Goal: Task Accomplishment & Management: Manage account settings

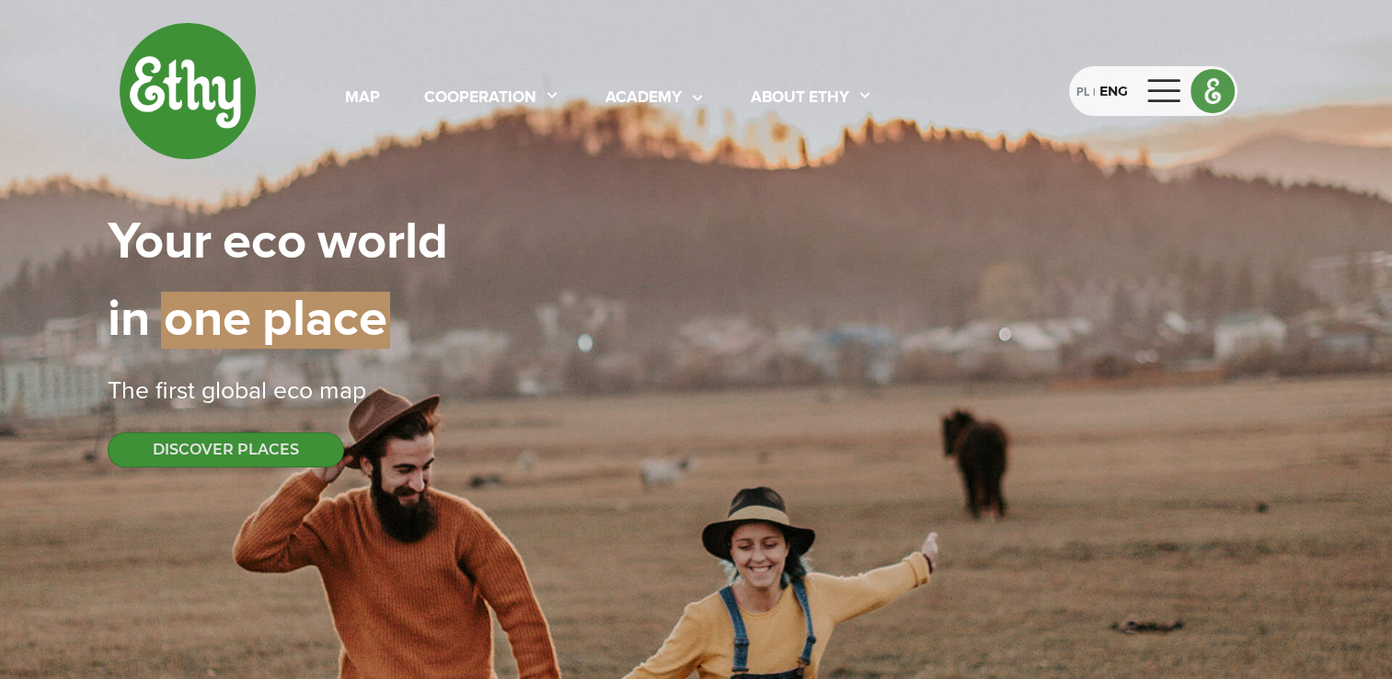
click at [1215, 94] on img at bounding box center [1213, 91] width 42 height 42
click at [1163, 87] on div at bounding box center [1165, 90] width 44 height 29
select select
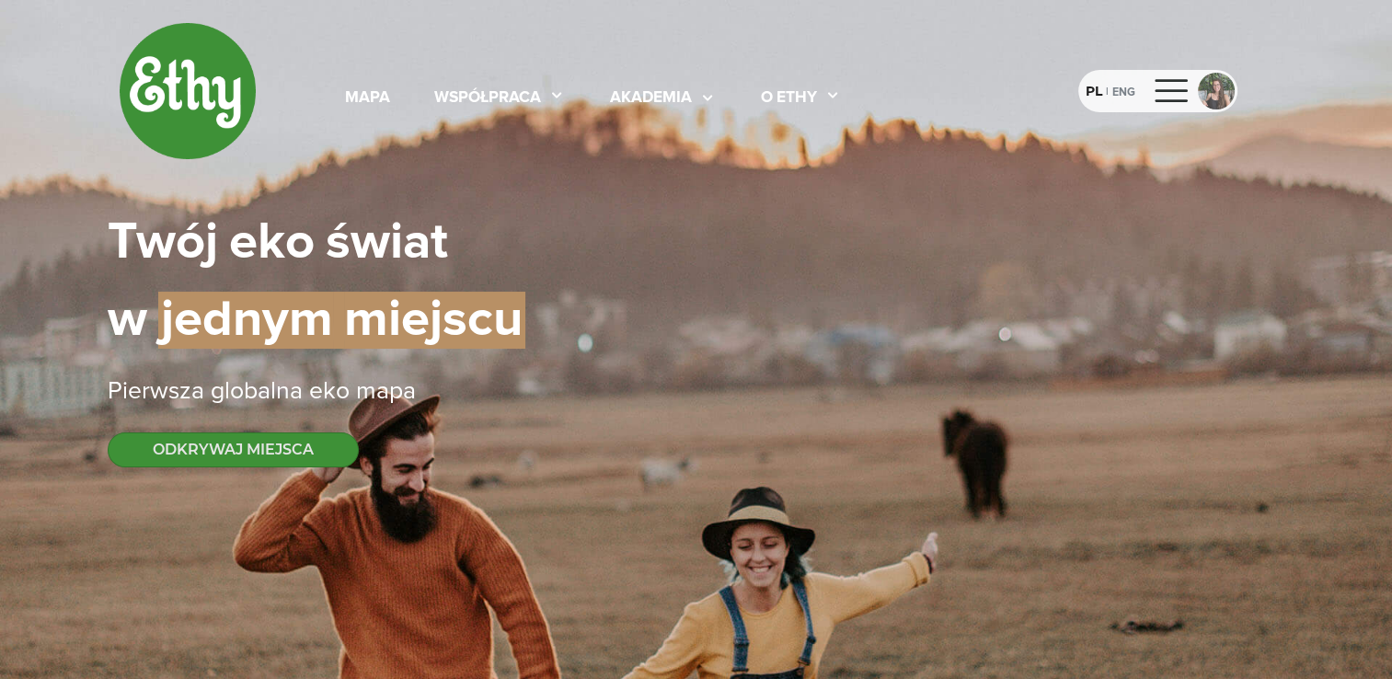
click at [1228, 93] on div at bounding box center [1216, 91] width 37 height 37
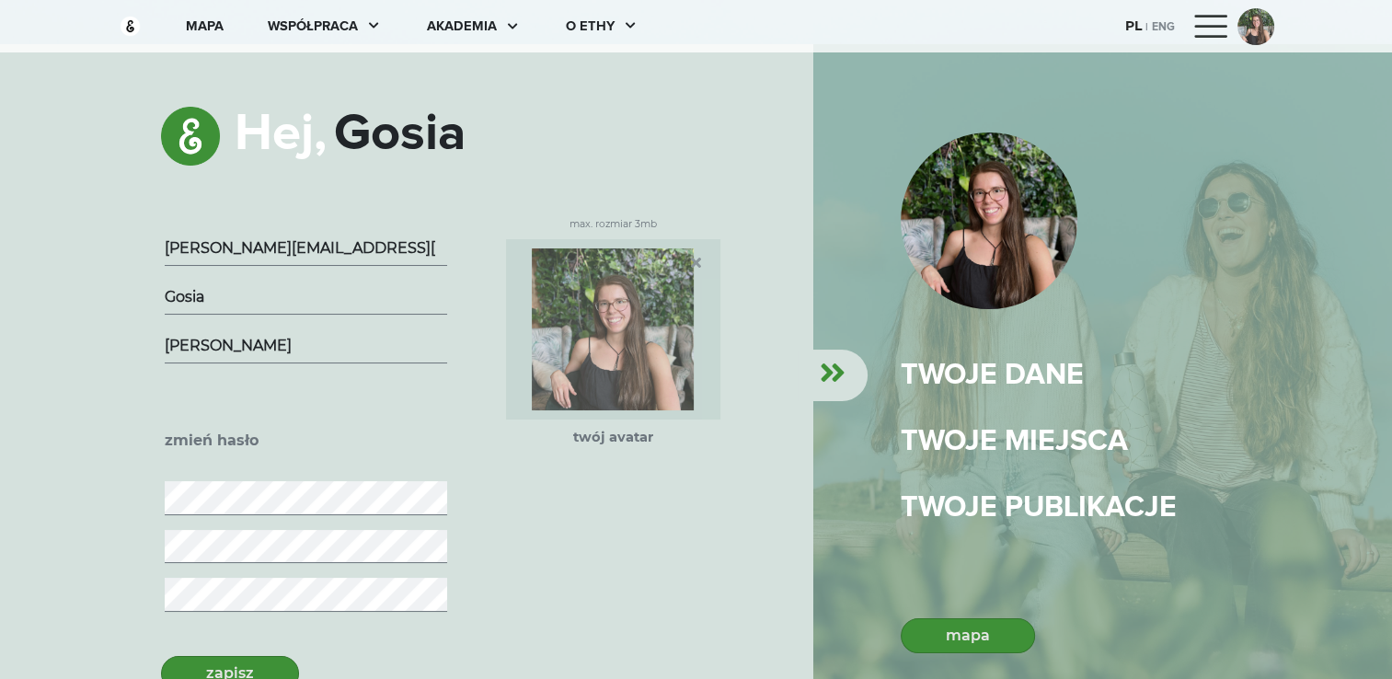
click at [1218, 12] on div at bounding box center [1212, 26] width 44 height 29
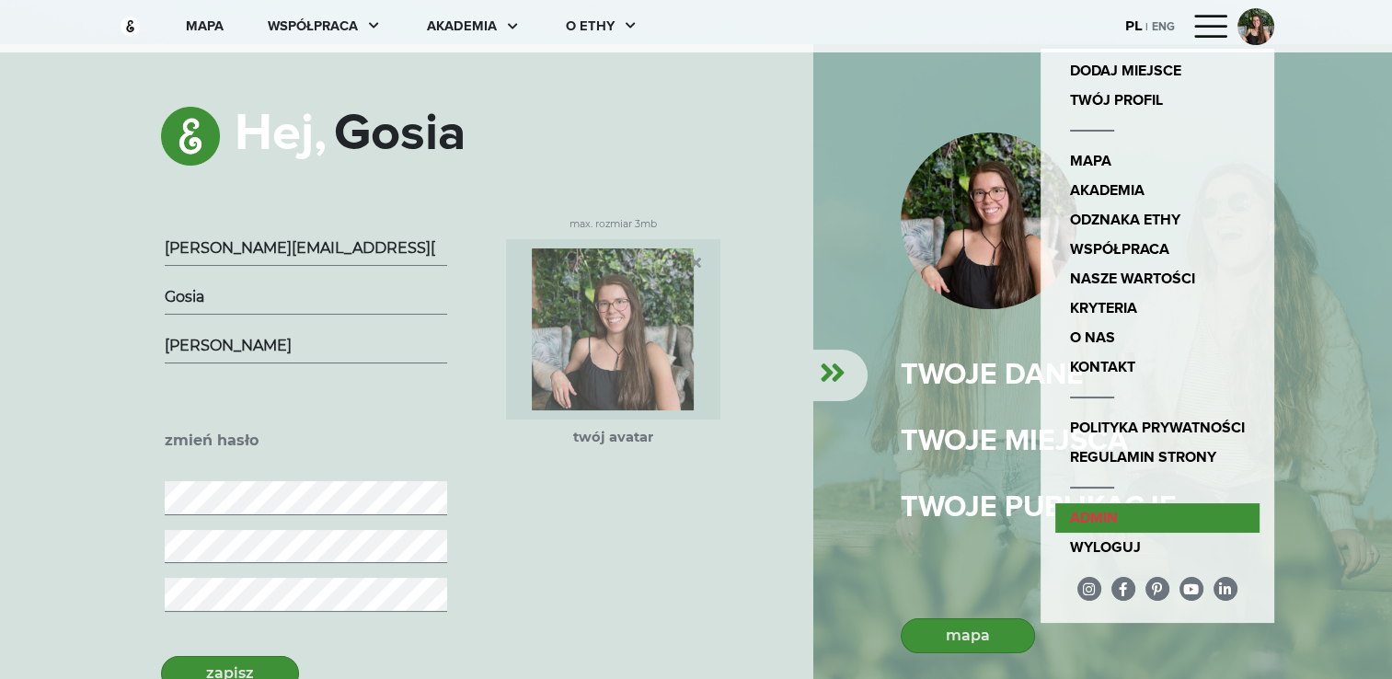
click at [1080, 517] on link "admin" at bounding box center [1157, 517] width 204 height 29
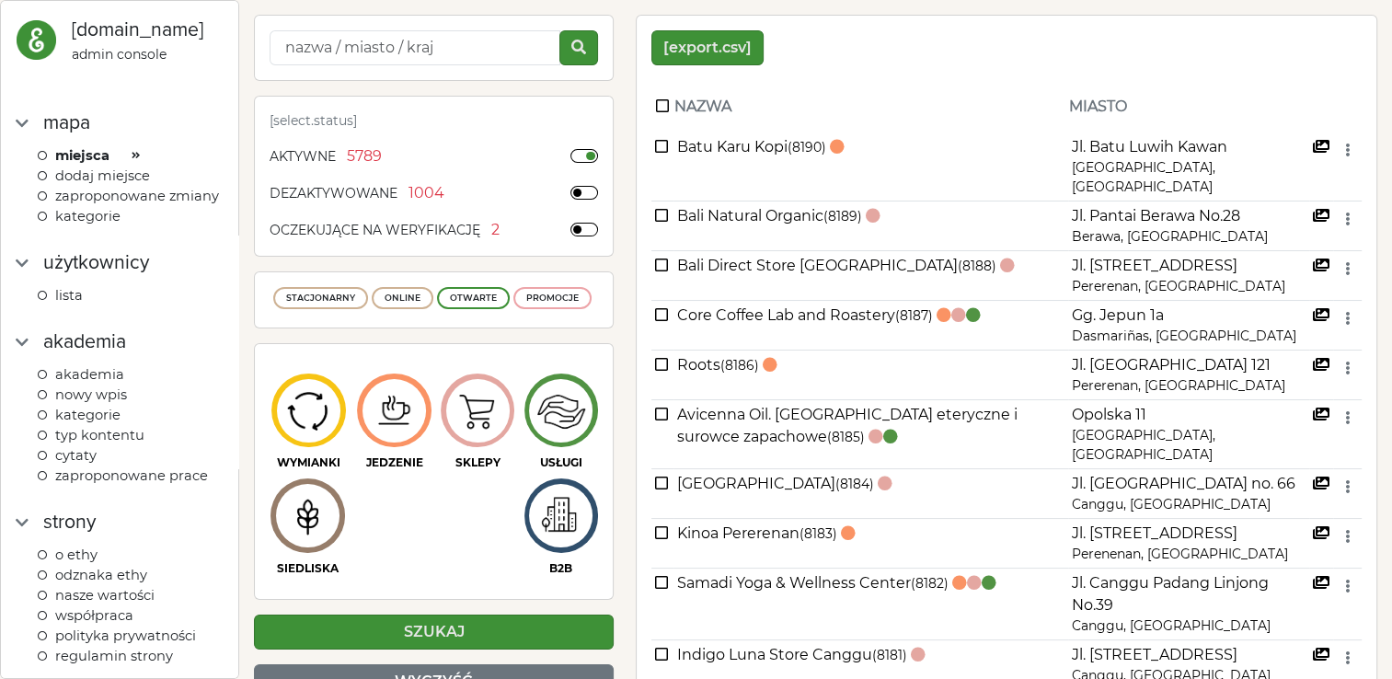
click at [107, 225] on span "kategorie" at bounding box center [87, 216] width 65 height 17
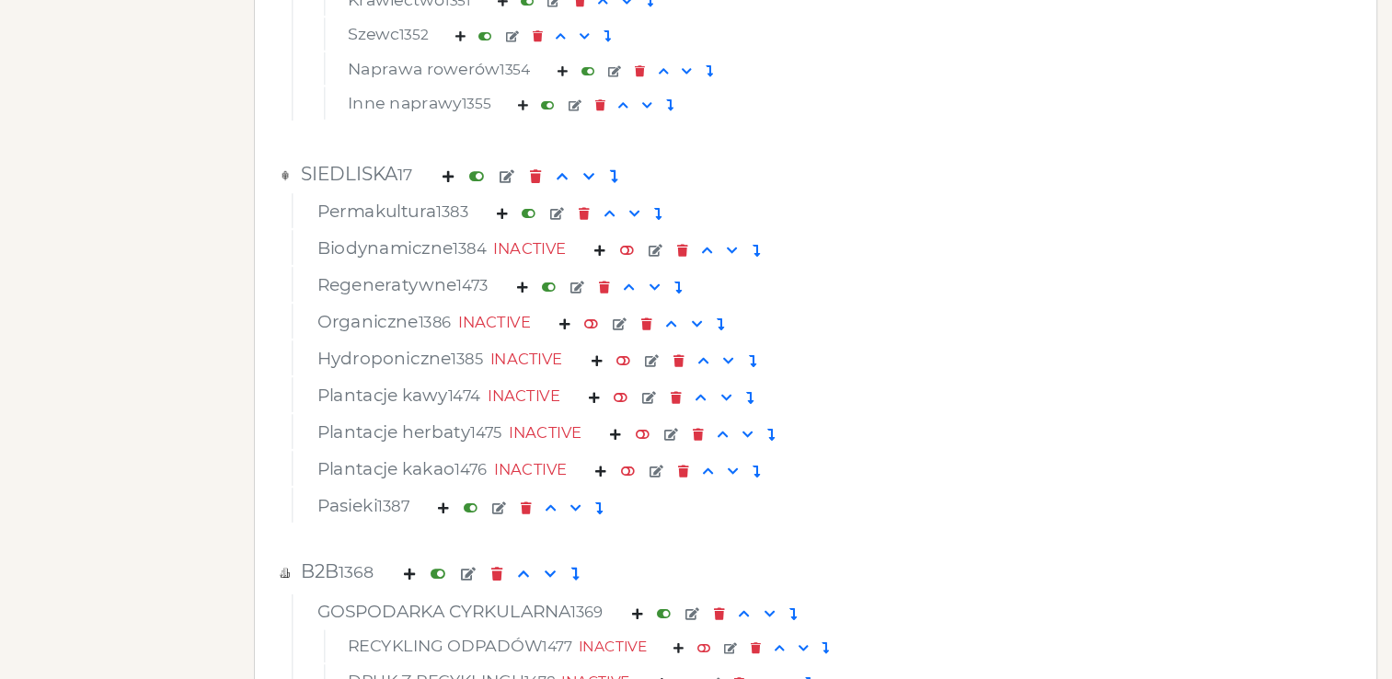
scroll to position [7001, 0]
click at [628, 254] on em at bounding box center [627, 250] width 14 height 12
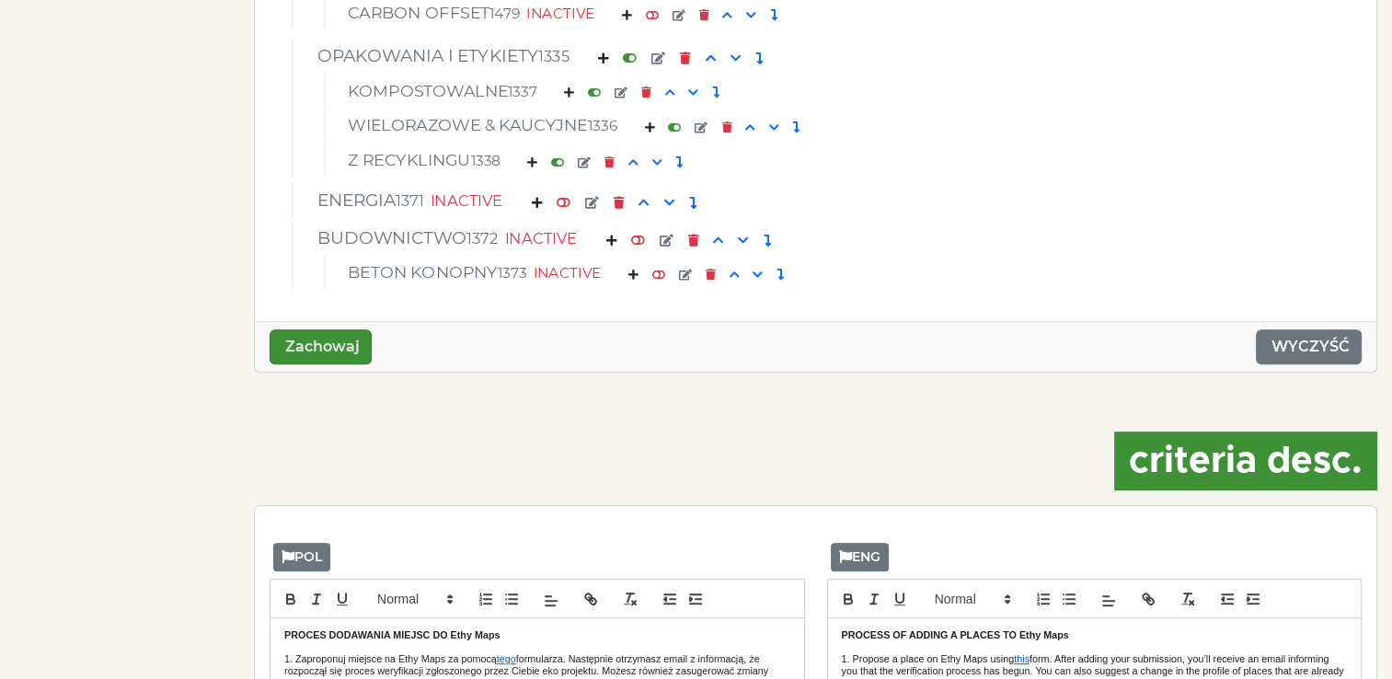
scroll to position [7771, 0]
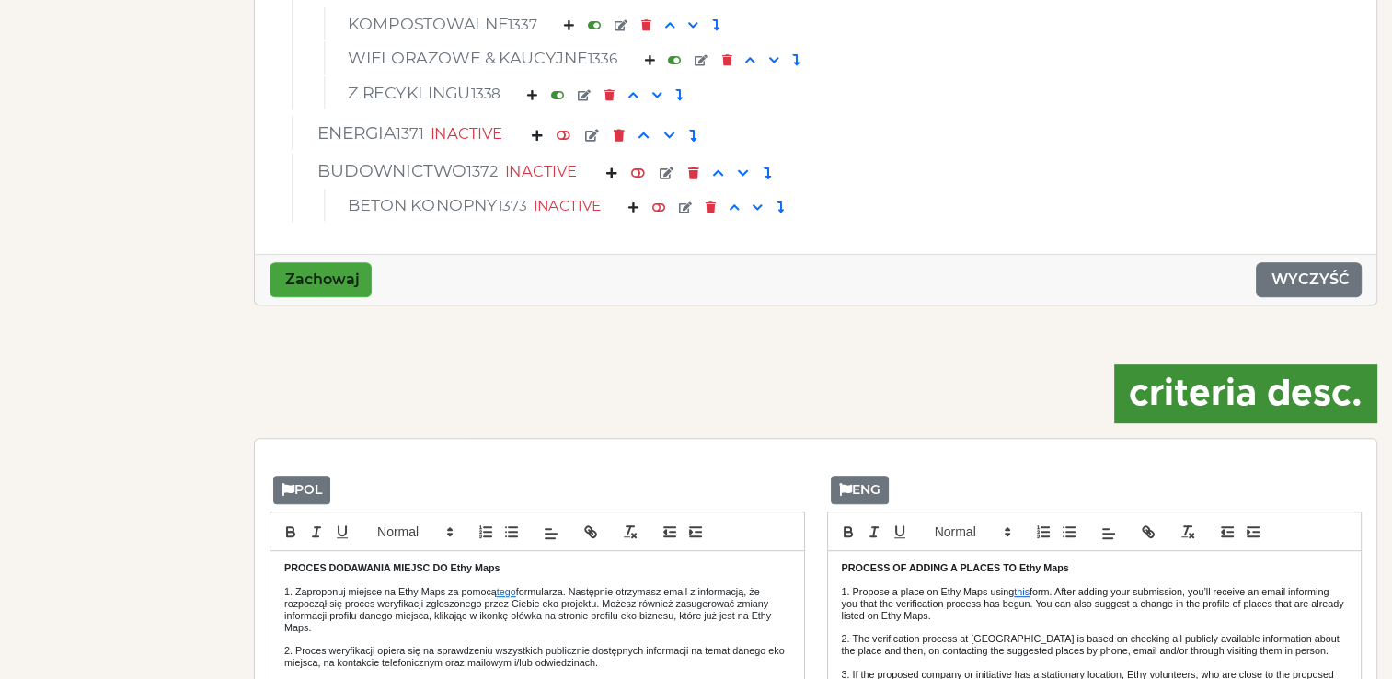
click at [339, 271] on button "Zachowaj" at bounding box center [321, 279] width 102 height 35
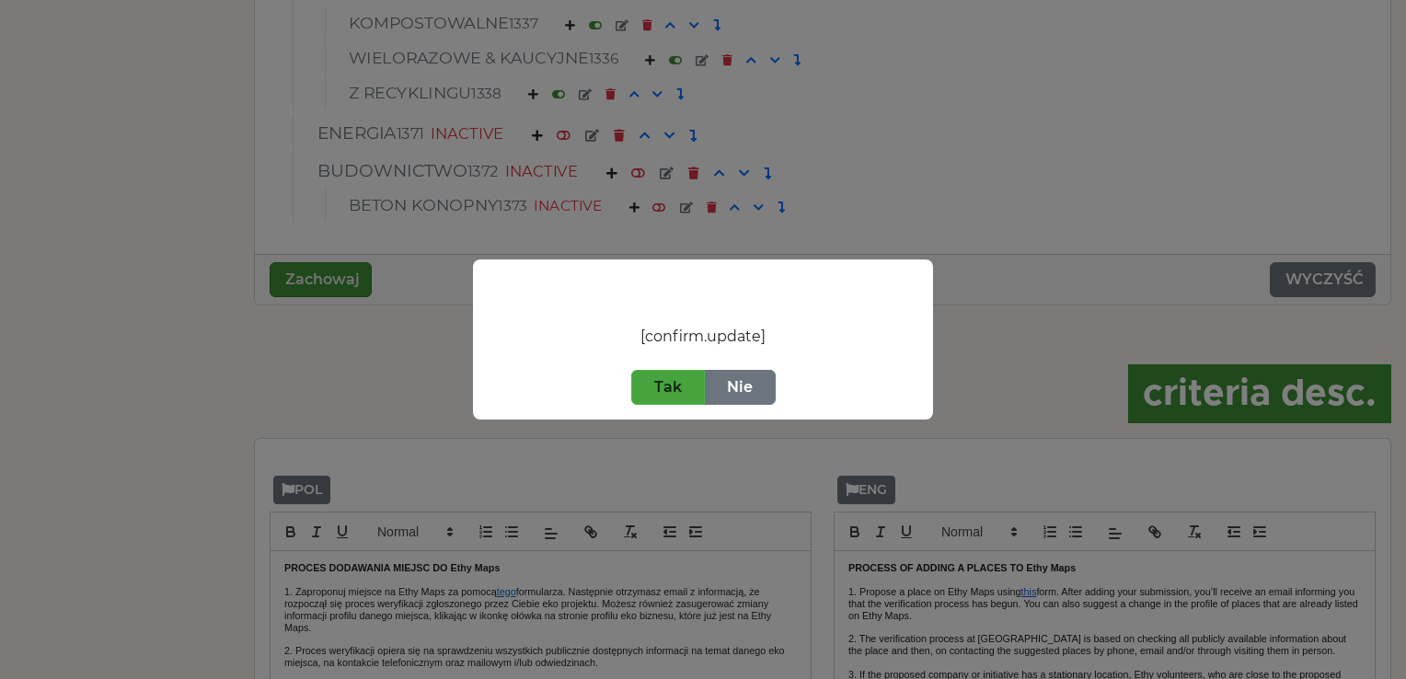
click at [670, 384] on button "Tak" at bounding box center [668, 387] width 74 height 35
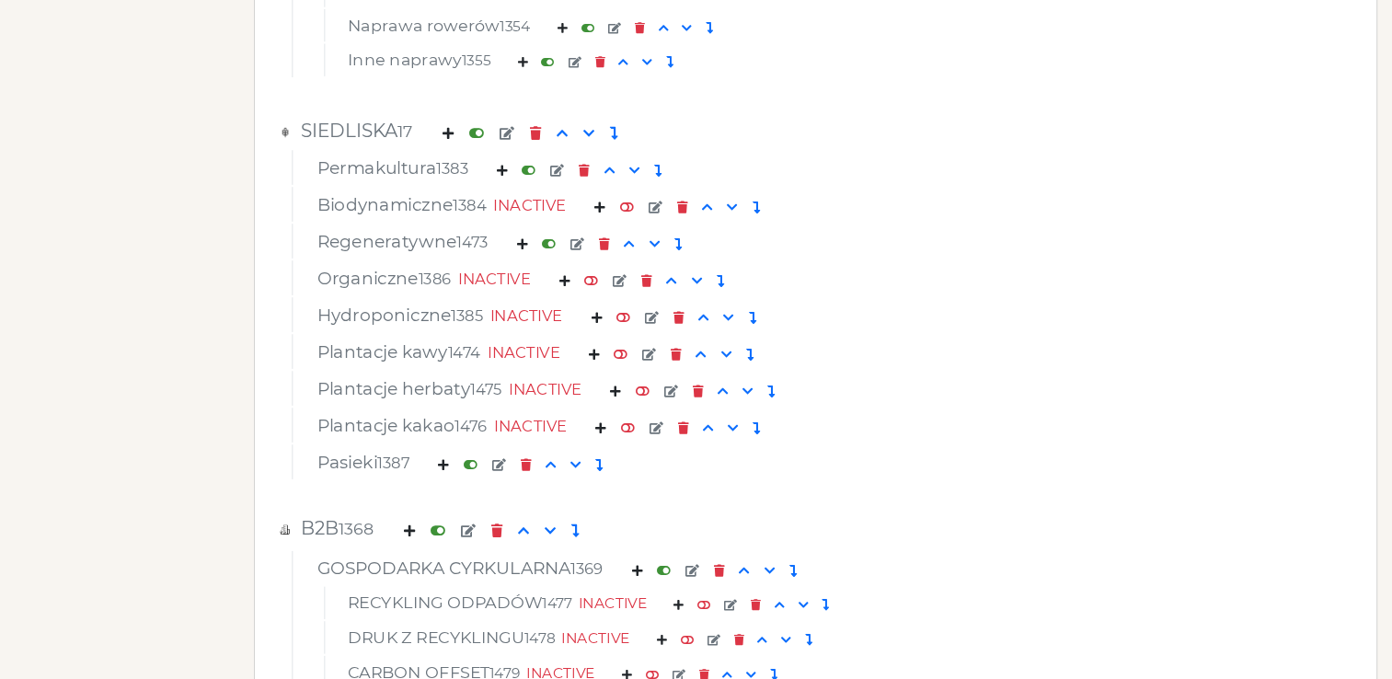
scroll to position [7045, 0]
click at [628, 205] on em at bounding box center [627, 206] width 14 height 12
click at [549, 204] on em at bounding box center [547, 206] width 14 height 12
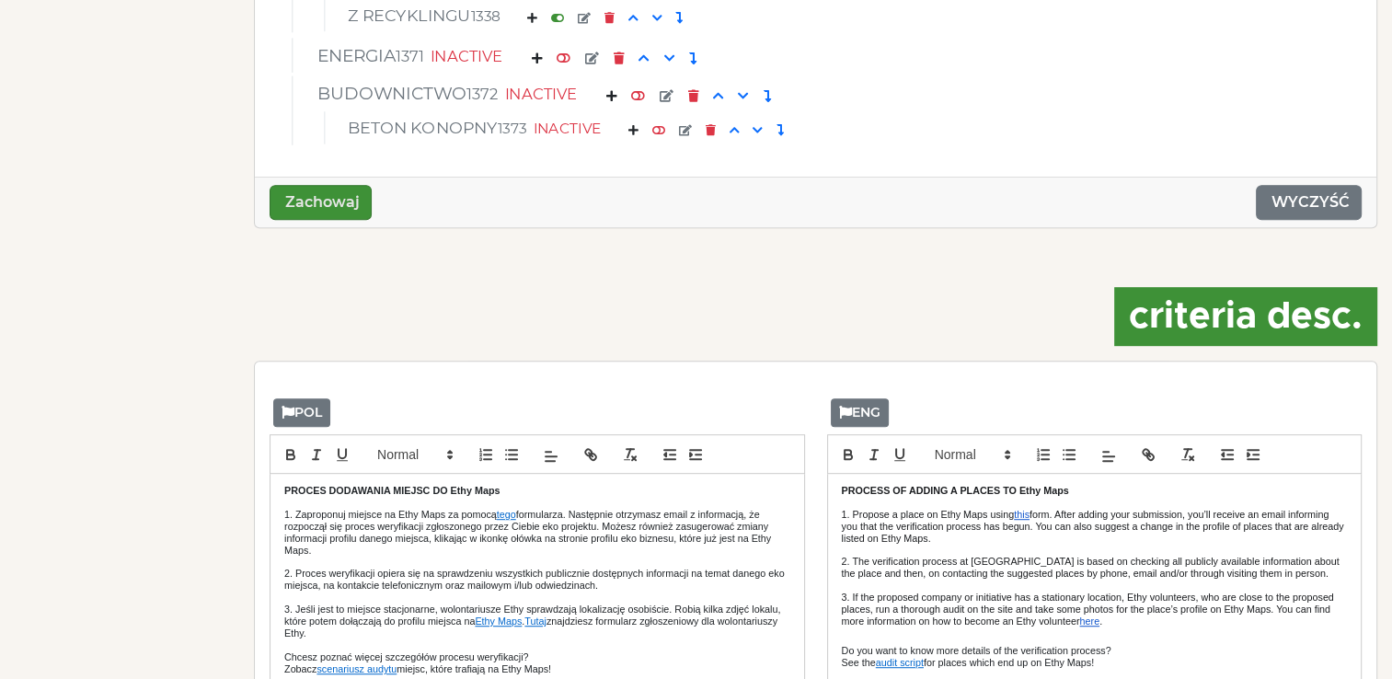
scroll to position [7848, 0]
click at [312, 204] on button "Zachowaj" at bounding box center [321, 203] width 102 height 35
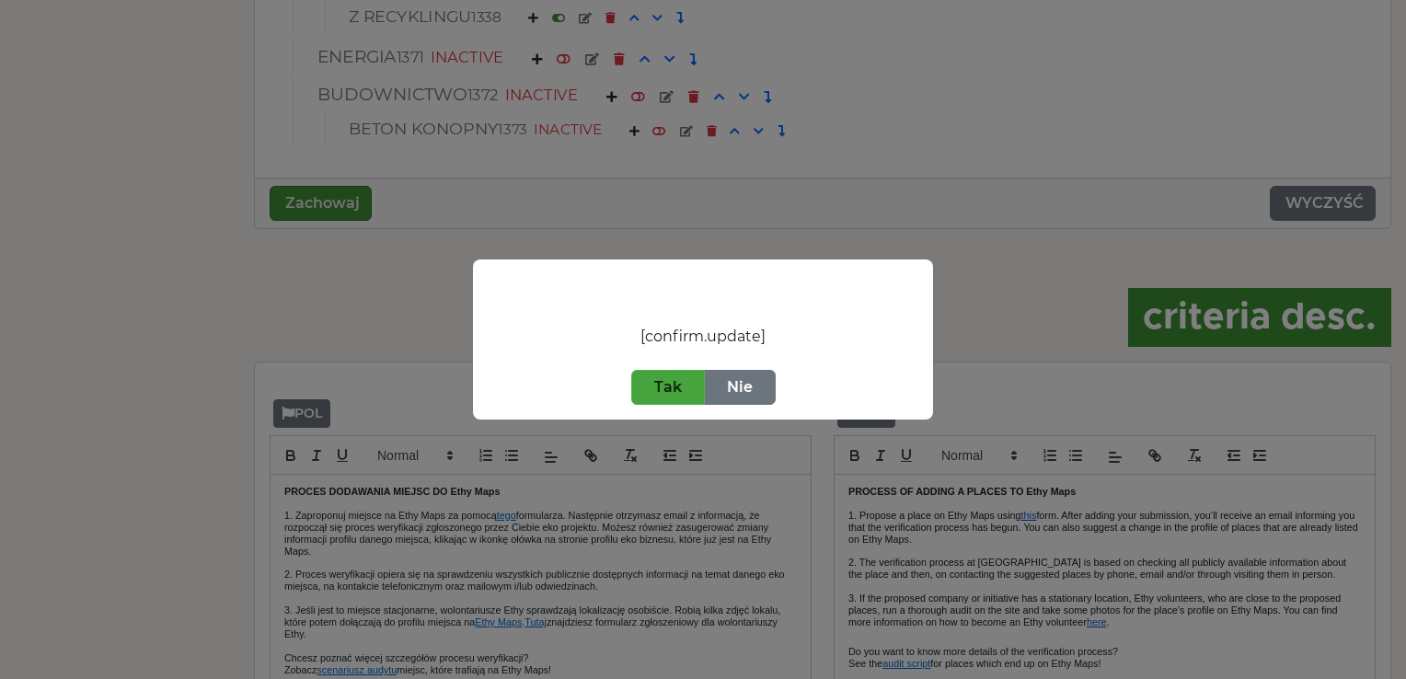
click at [663, 384] on button "Tak" at bounding box center [668, 387] width 74 height 35
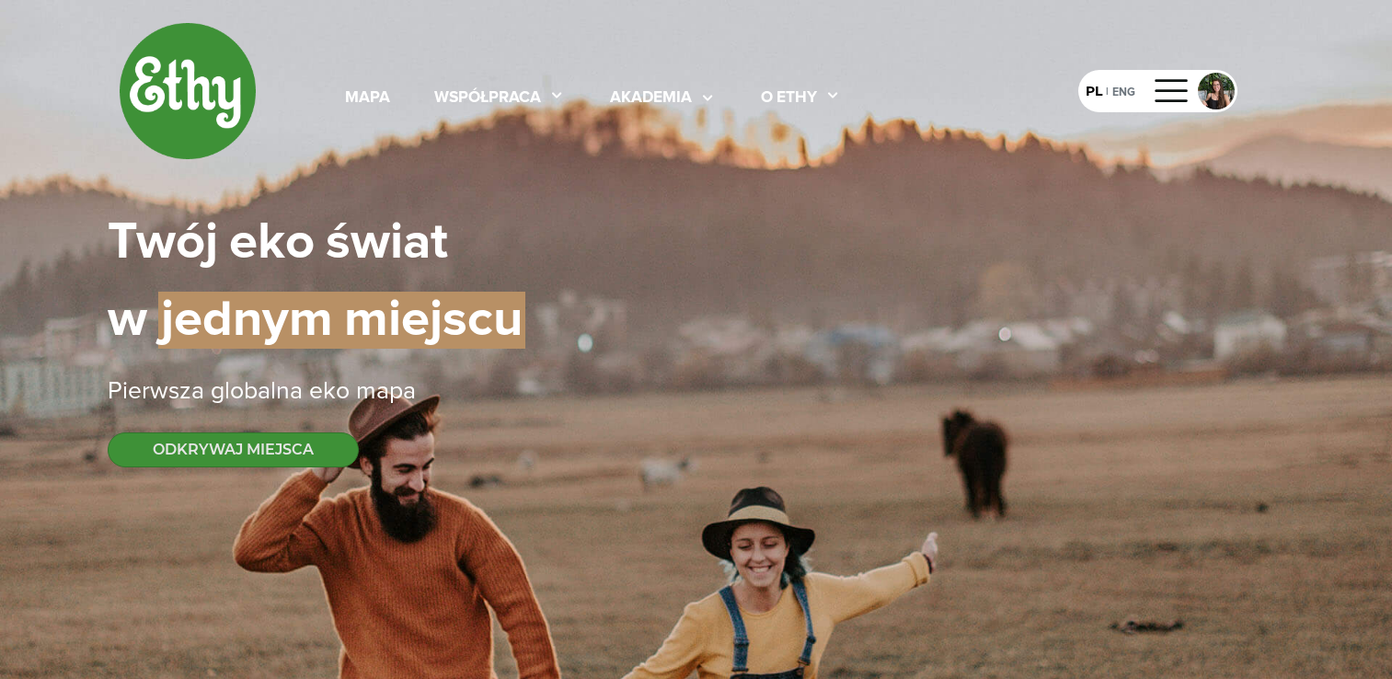
select select
click at [375, 102] on div "mapa" at bounding box center [367, 98] width 45 height 24
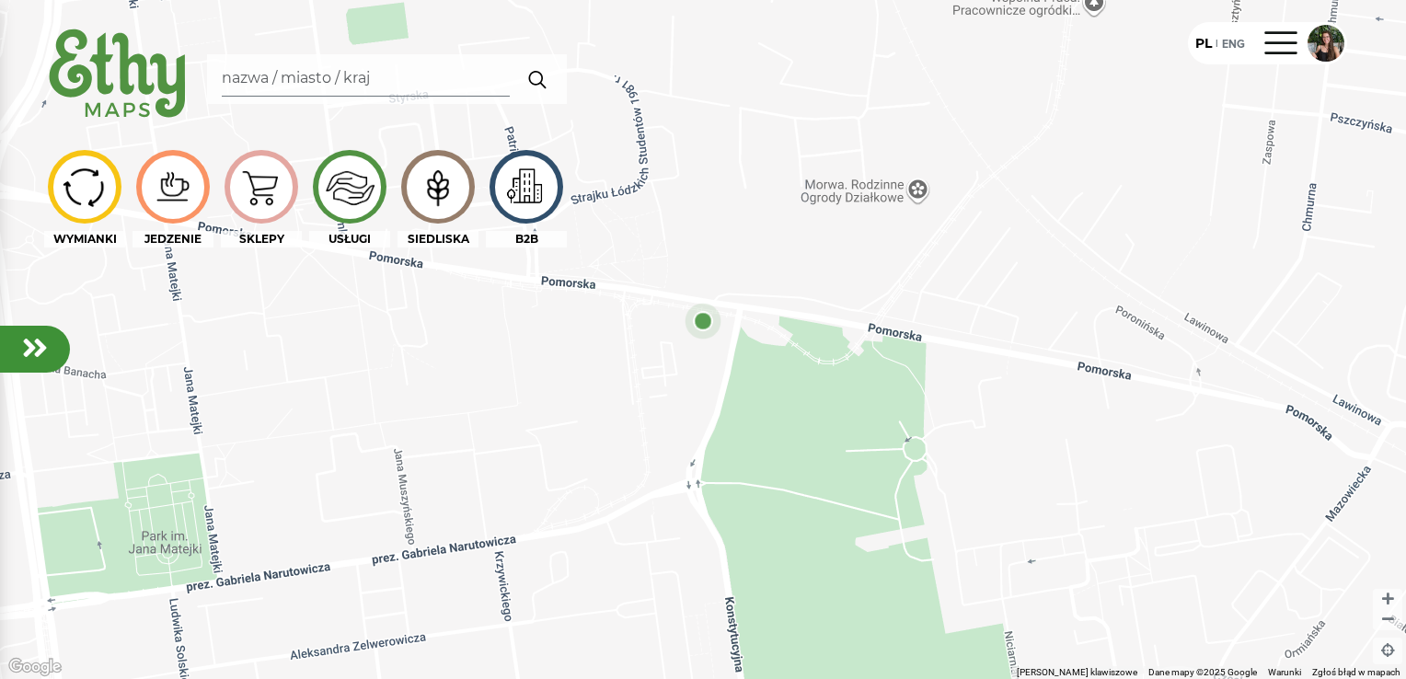
click at [121, 83] on img at bounding box center [118, 75] width 148 height 106
click at [884, 47] on div at bounding box center [1282, 43] width 44 height 29
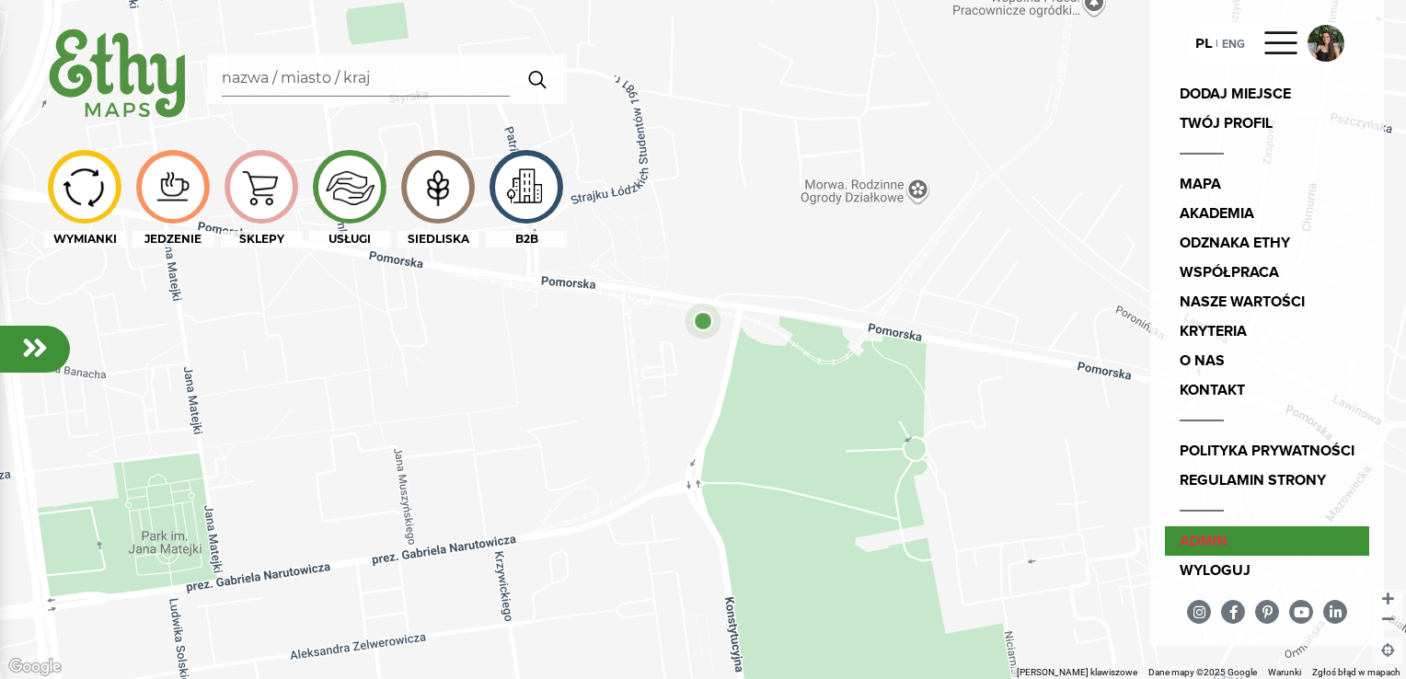
click at [884, 538] on link "admin" at bounding box center [1267, 540] width 204 height 29
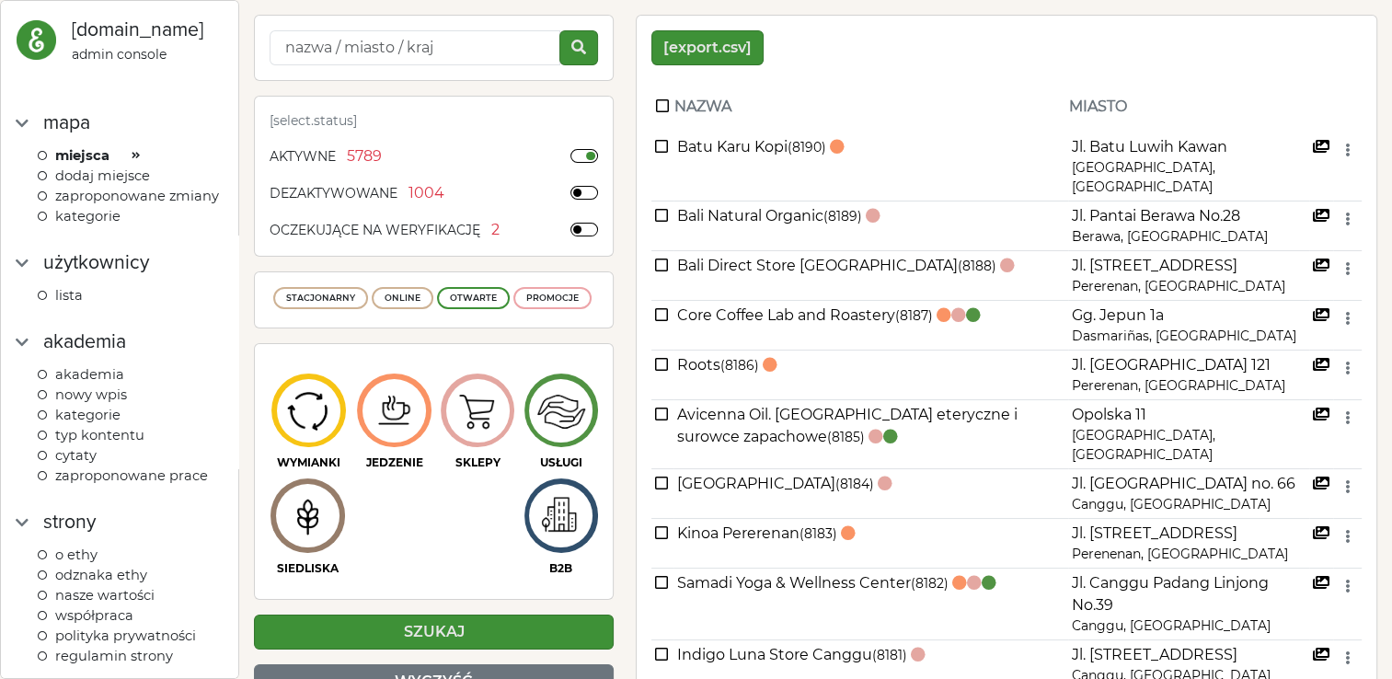
click at [112, 225] on span "kategorie" at bounding box center [87, 216] width 65 height 17
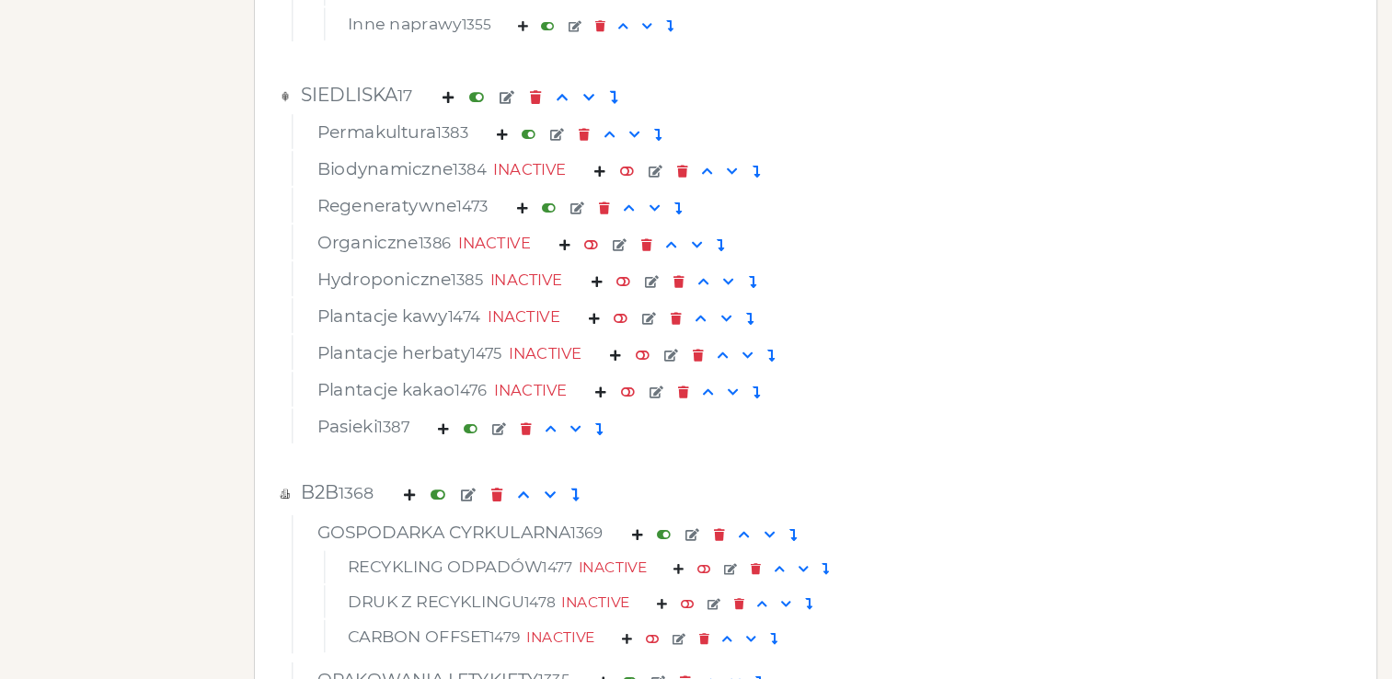
scroll to position [7041, 0]
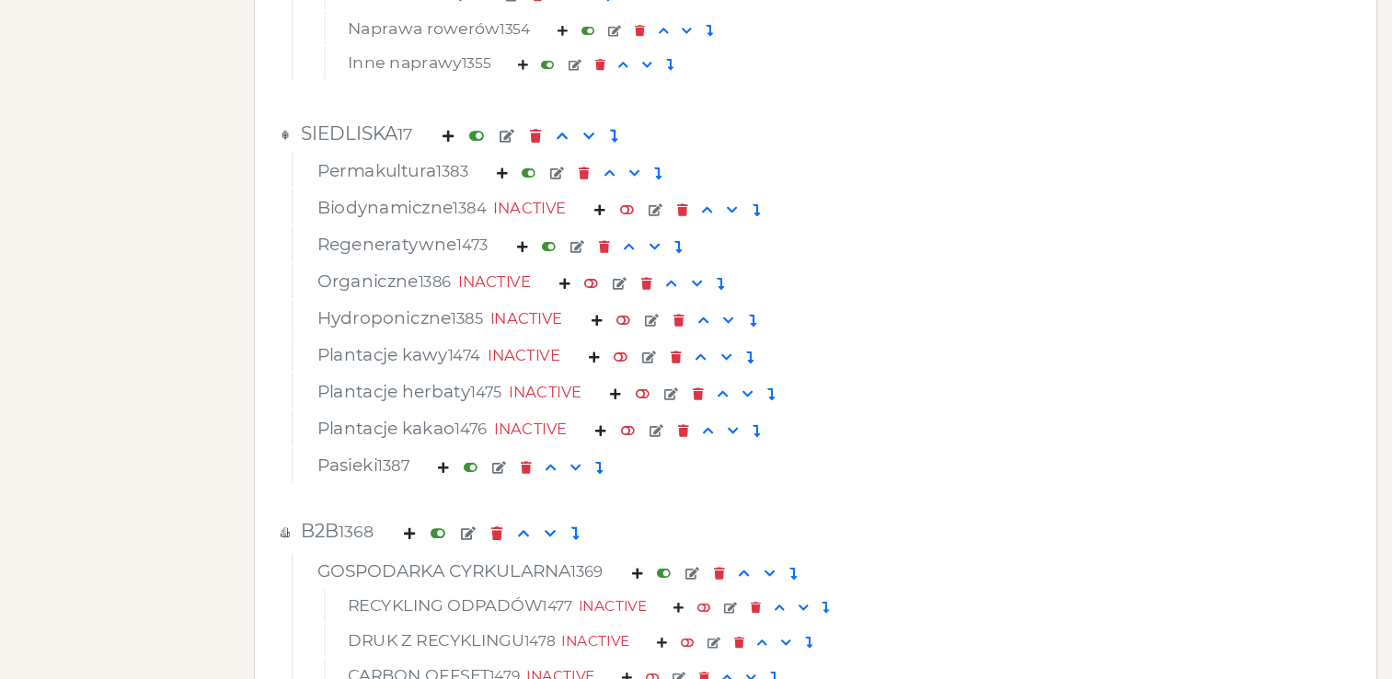
click at [631, 205] on em at bounding box center [627, 209] width 14 height 12
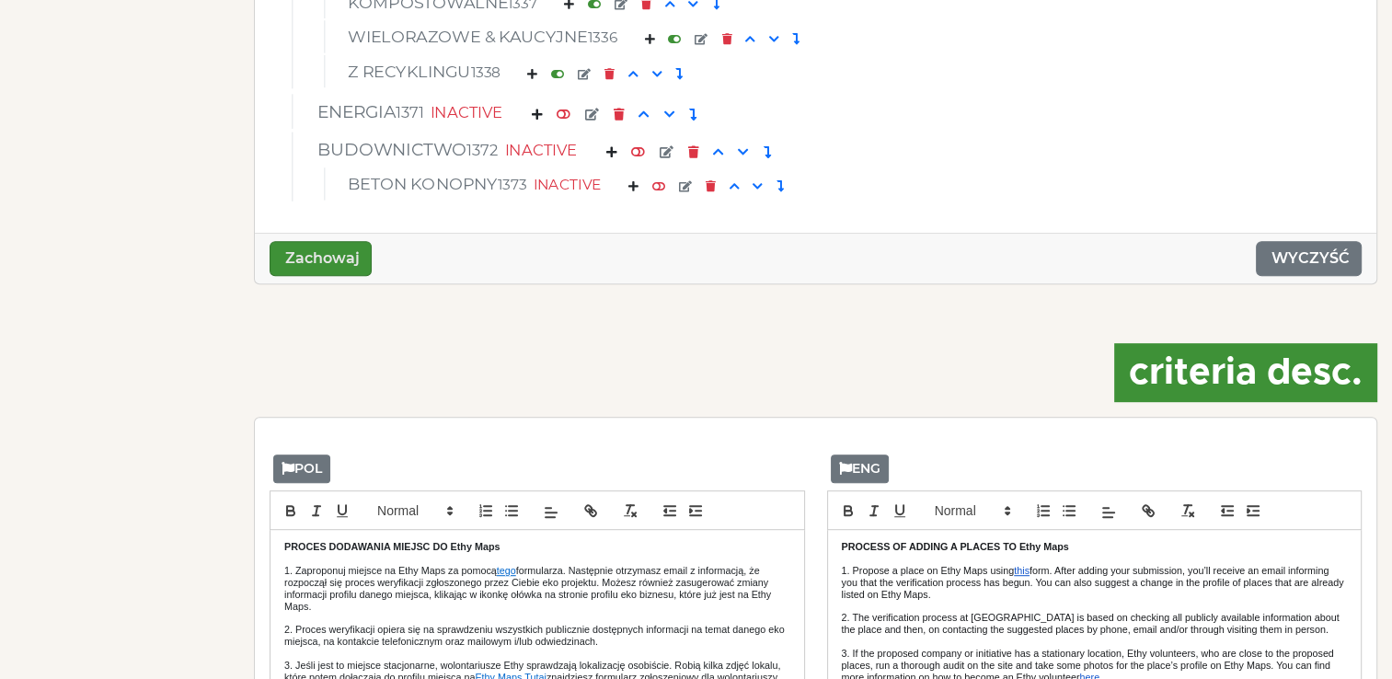
scroll to position [7792, 0]
click at [342, 256] on button "Zachowaj" at bounding box center [321, 258] width 102 height 35
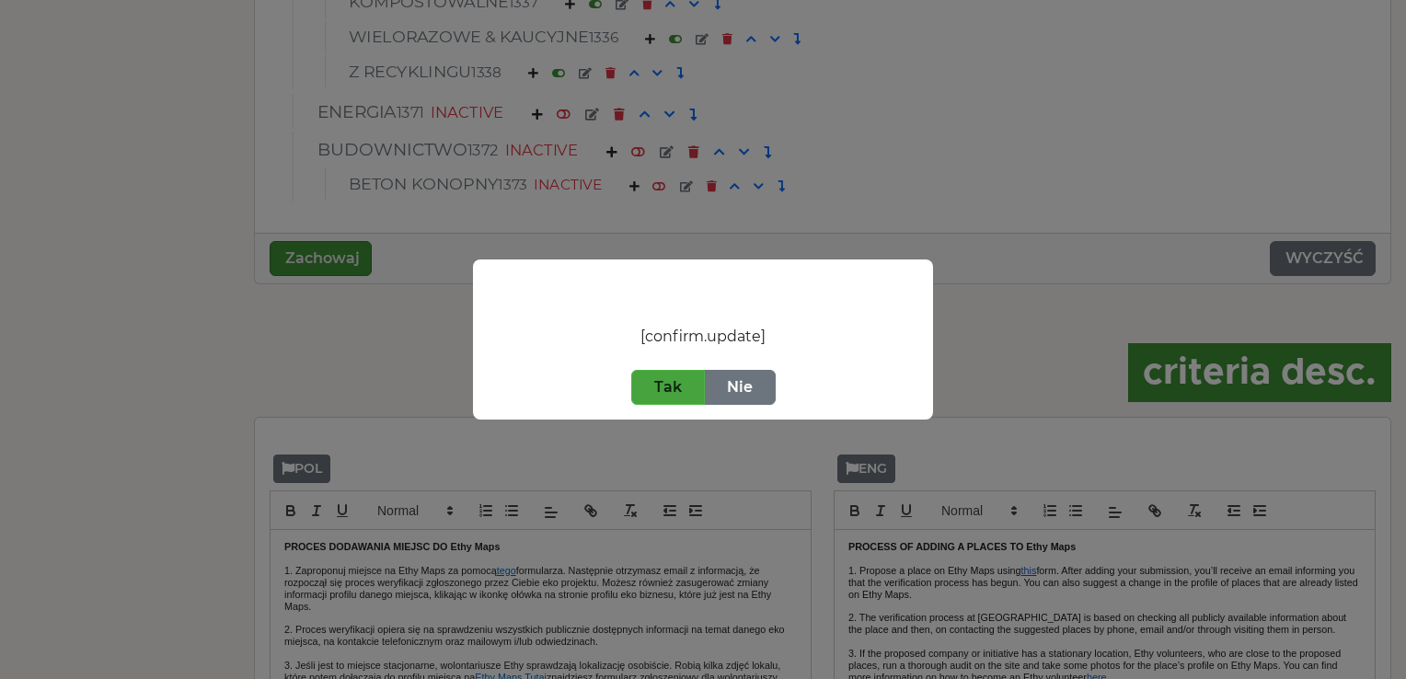
click at [678, 392] on button "Tak" at bounding box center [668, 387] width 74 height 35
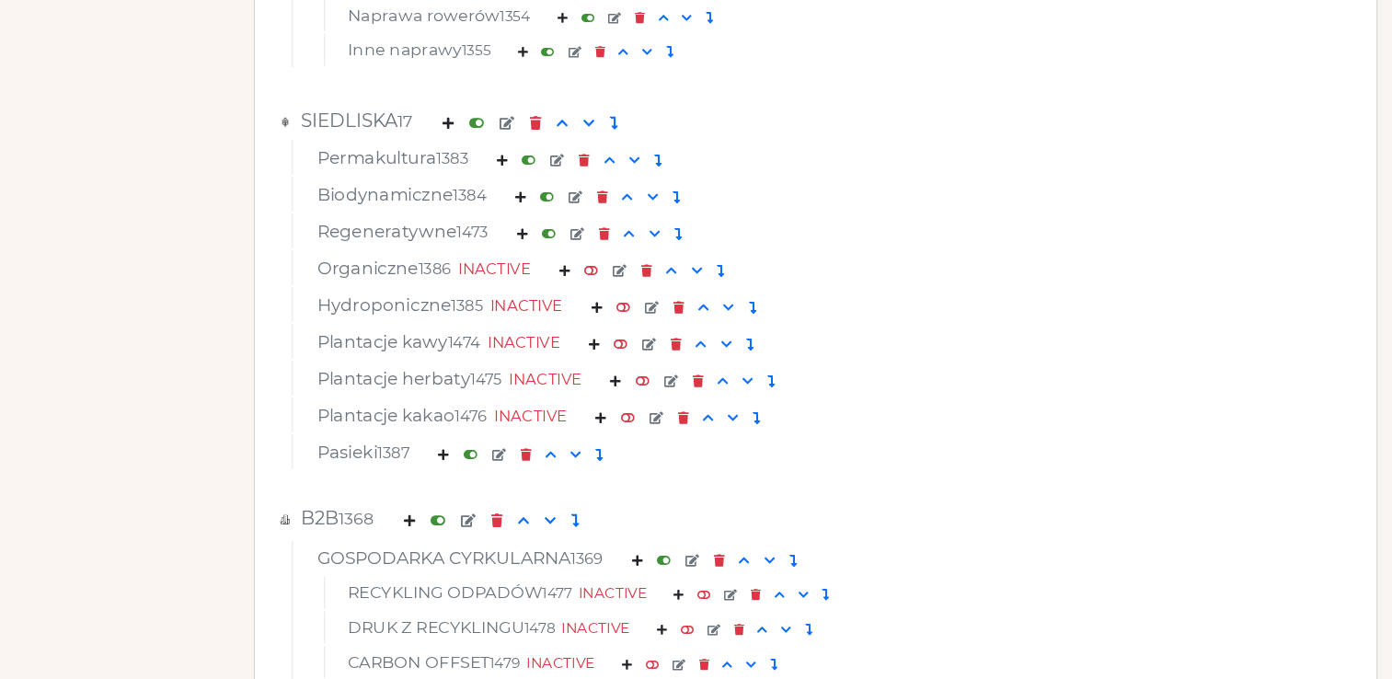
scroll to position [7023, 0]
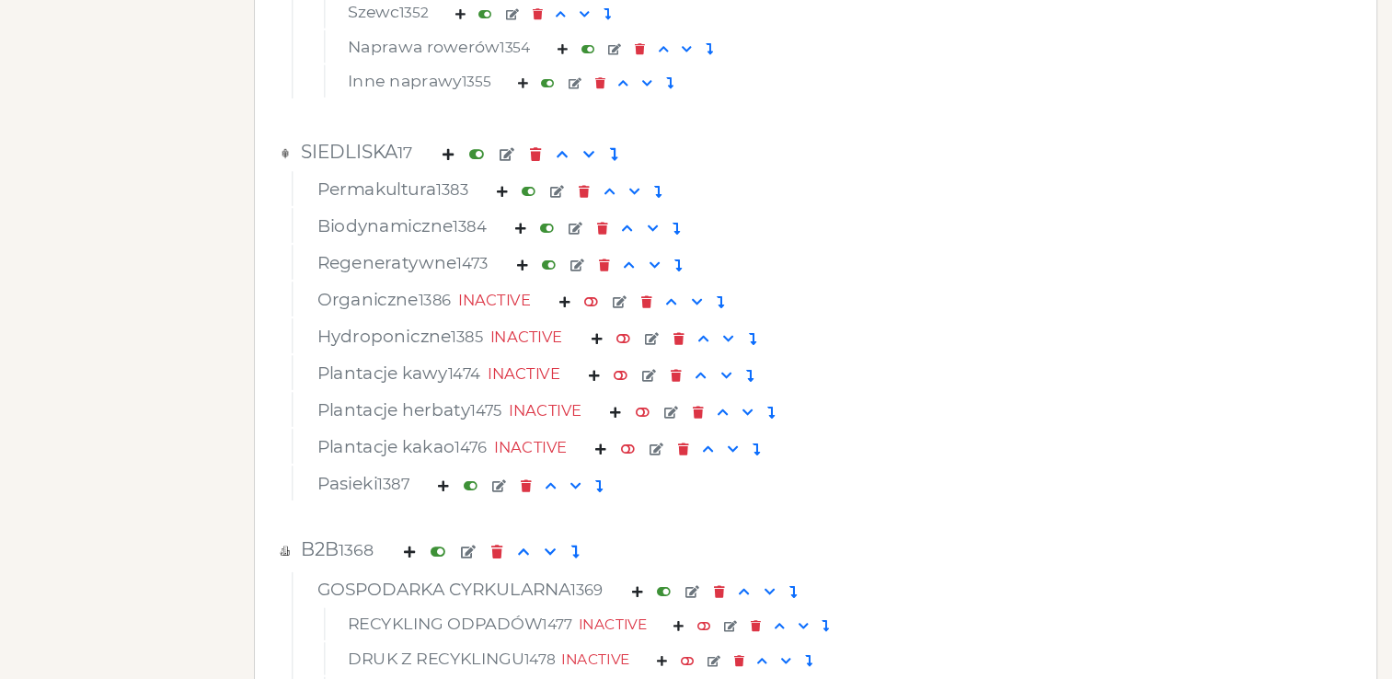
click at [554, 229] on em at bounding box center [547, 228] width 14 height 12
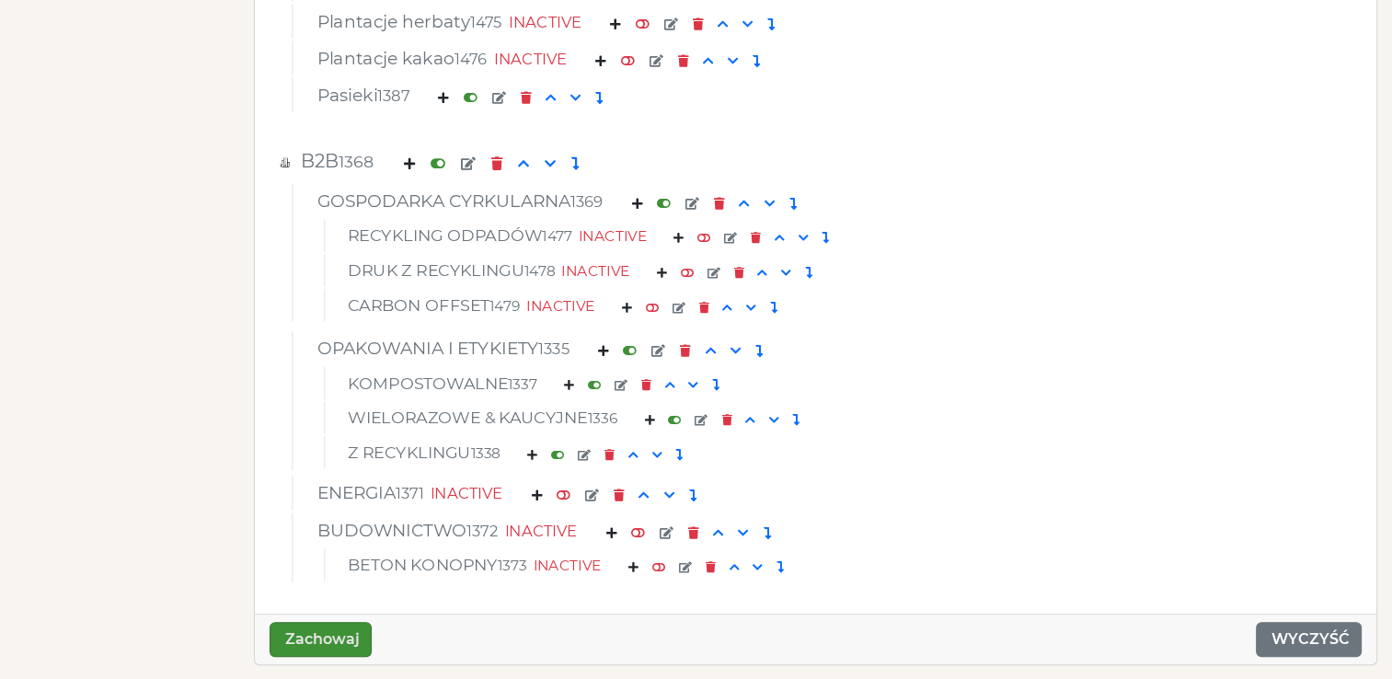
scroll to position [7682, 0]
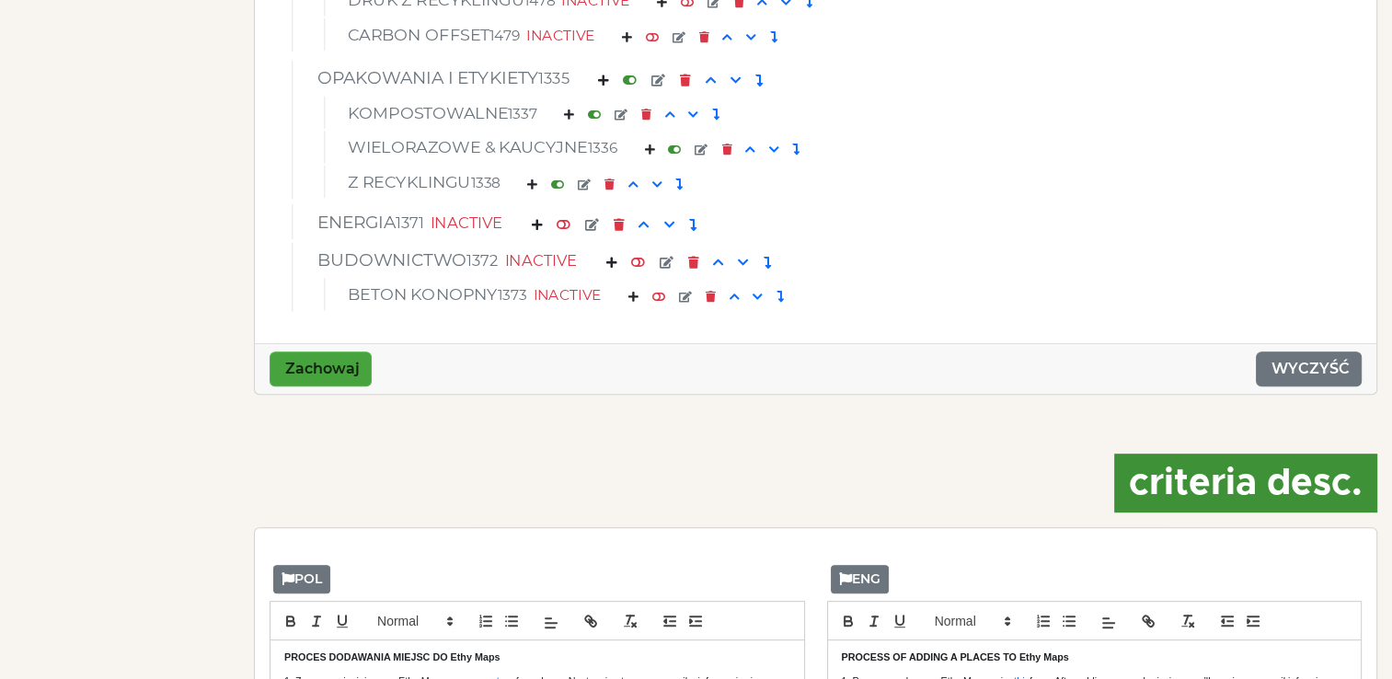
click at [357, 374] on button "Zachowaj" at bounding box center [321, 369] width 102 height 35
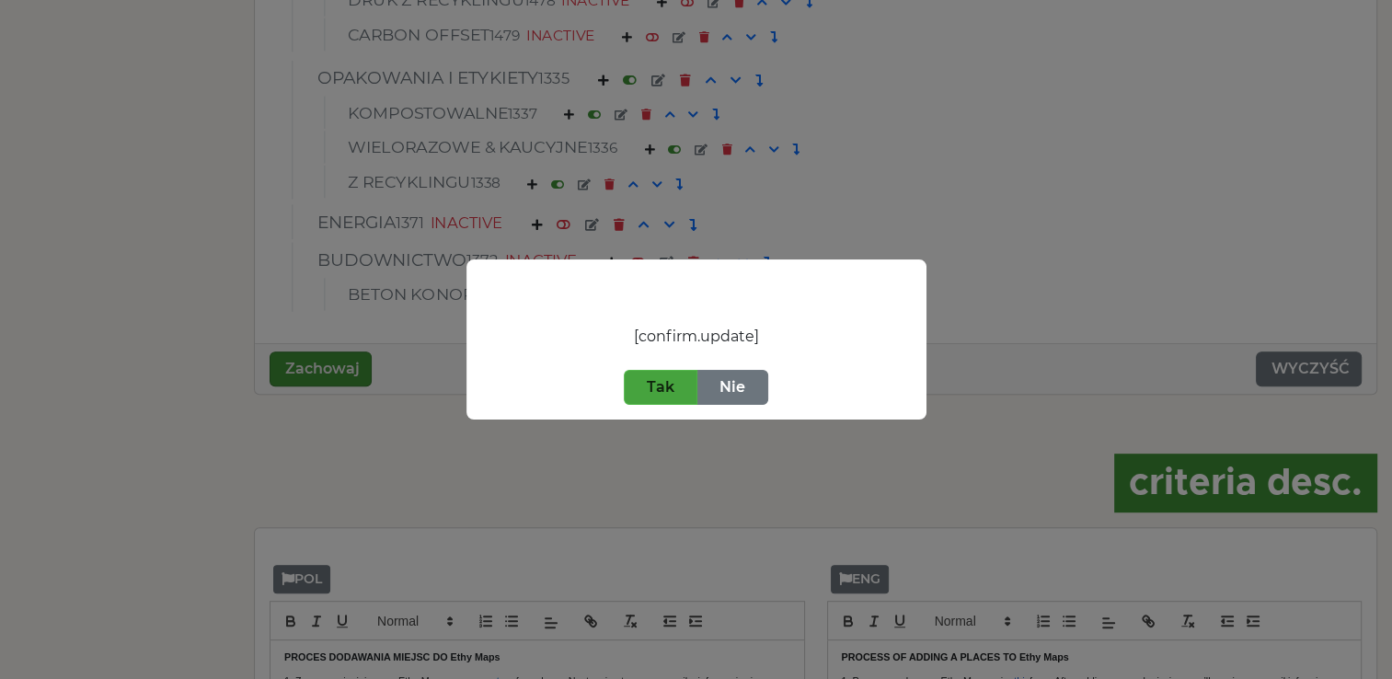
click at [670, 386] on button "Tak" at bounding box center [661, 387] width 74 height 35
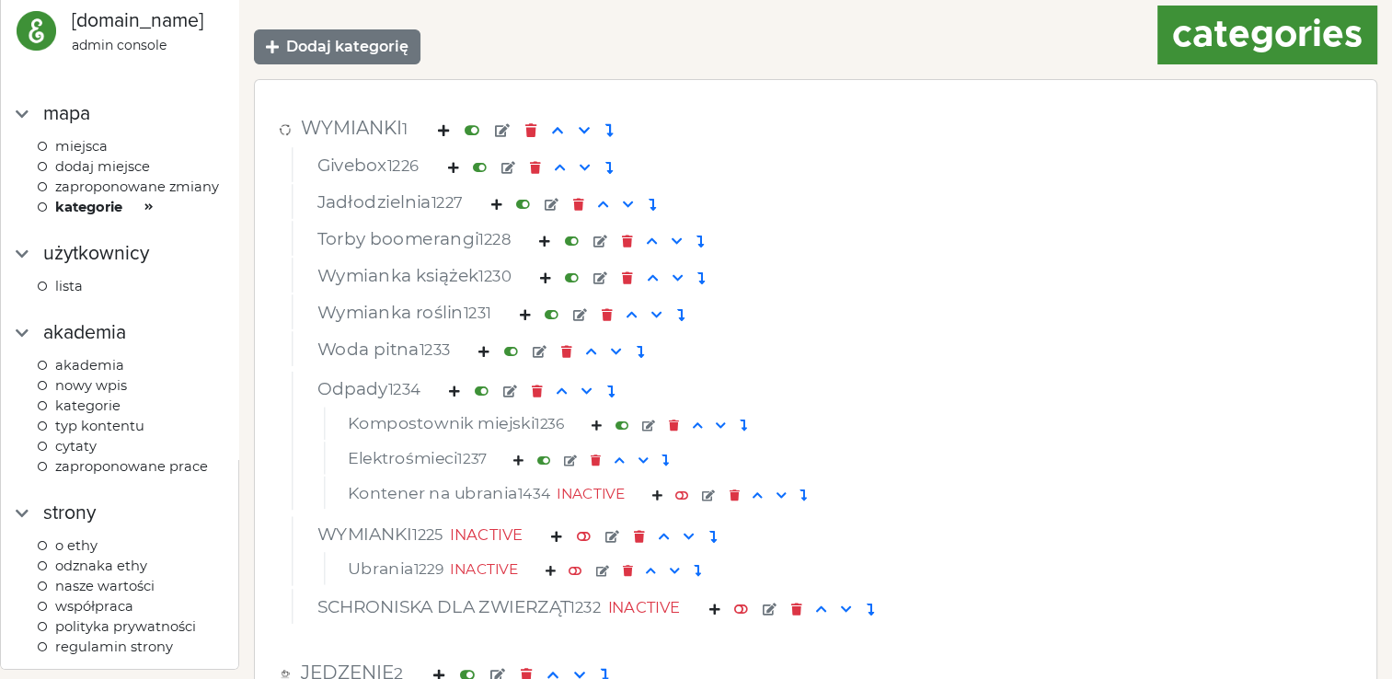
scroll to position [194, 0]
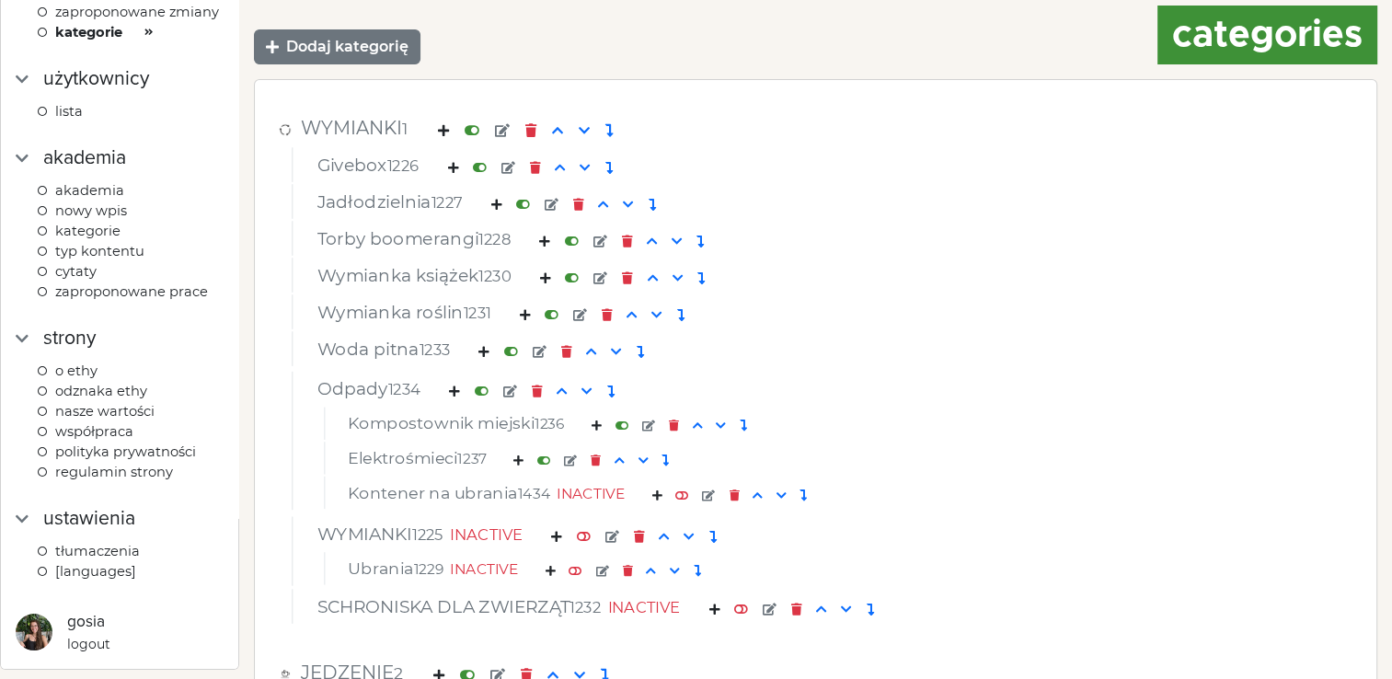
click at [110, 550] on span "Tłumaczenia" at bounding box center [97, 551] width 85 height 17
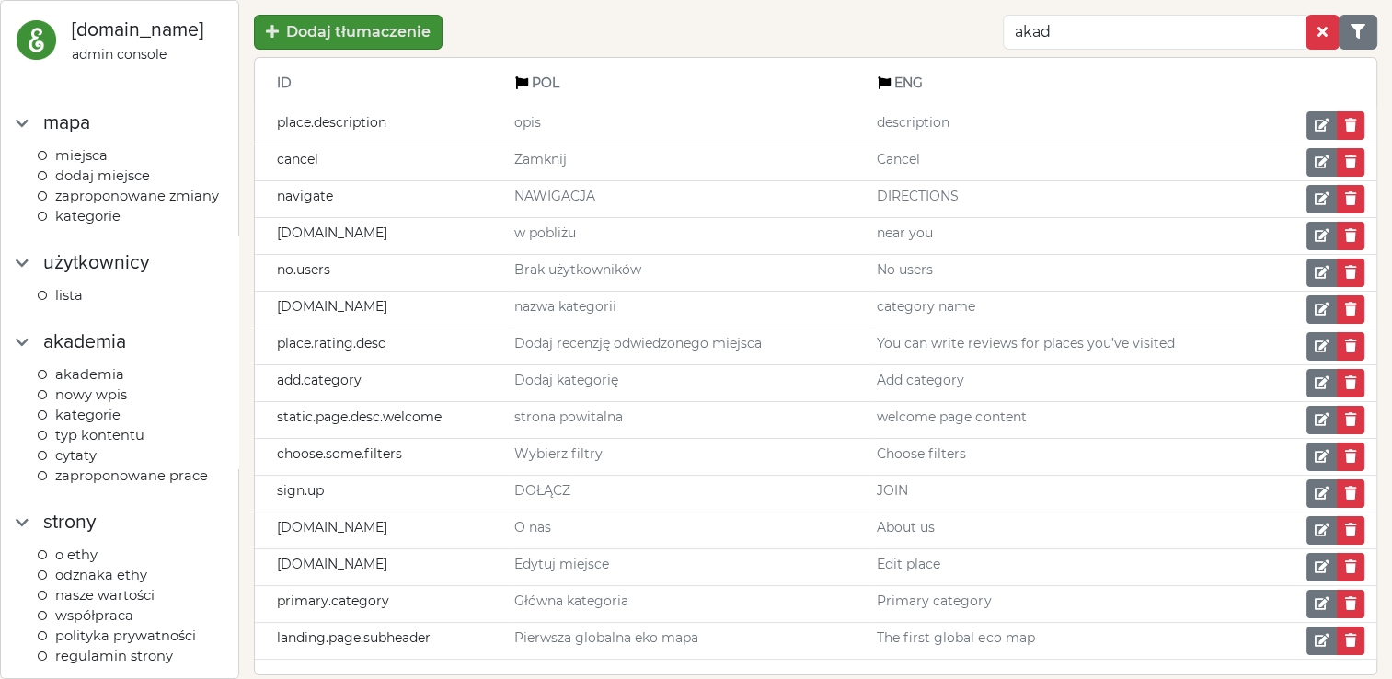
type input "akad"
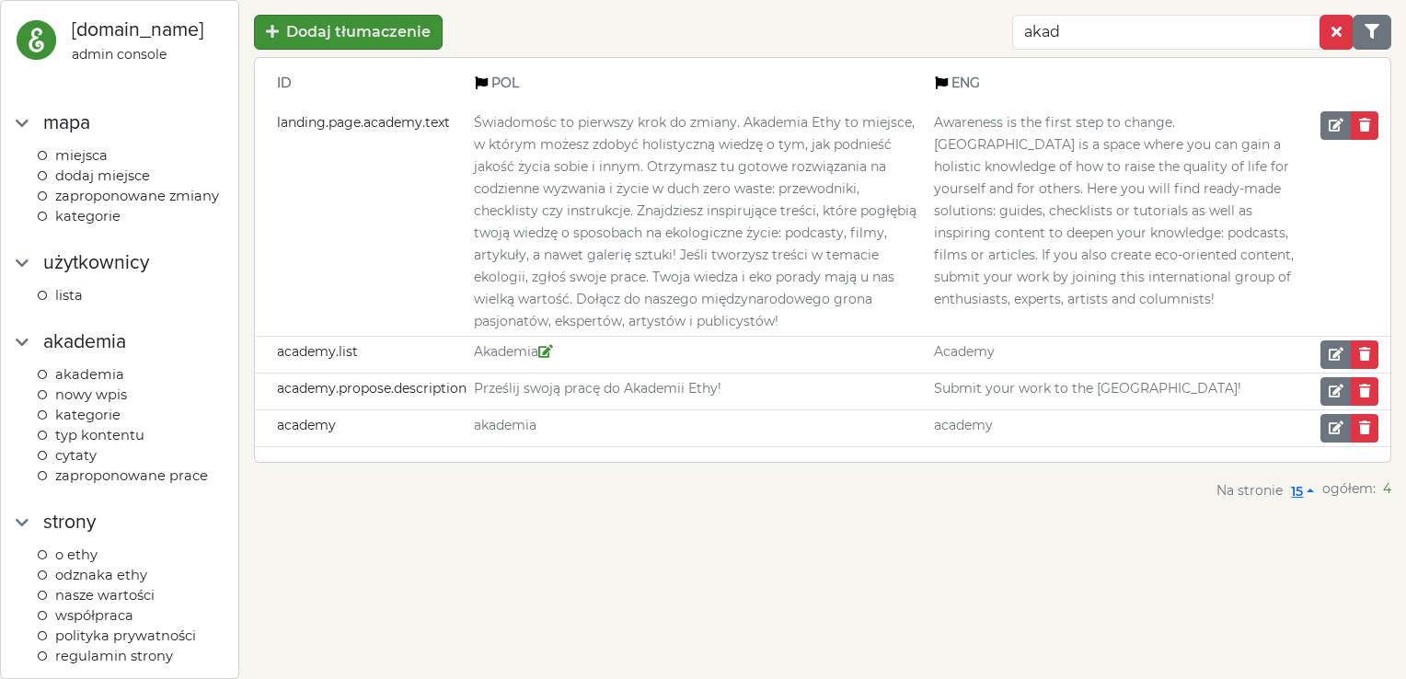
click at [523, 337] on td "Akademia" at bounding box center [700, 355] width 460 height 37
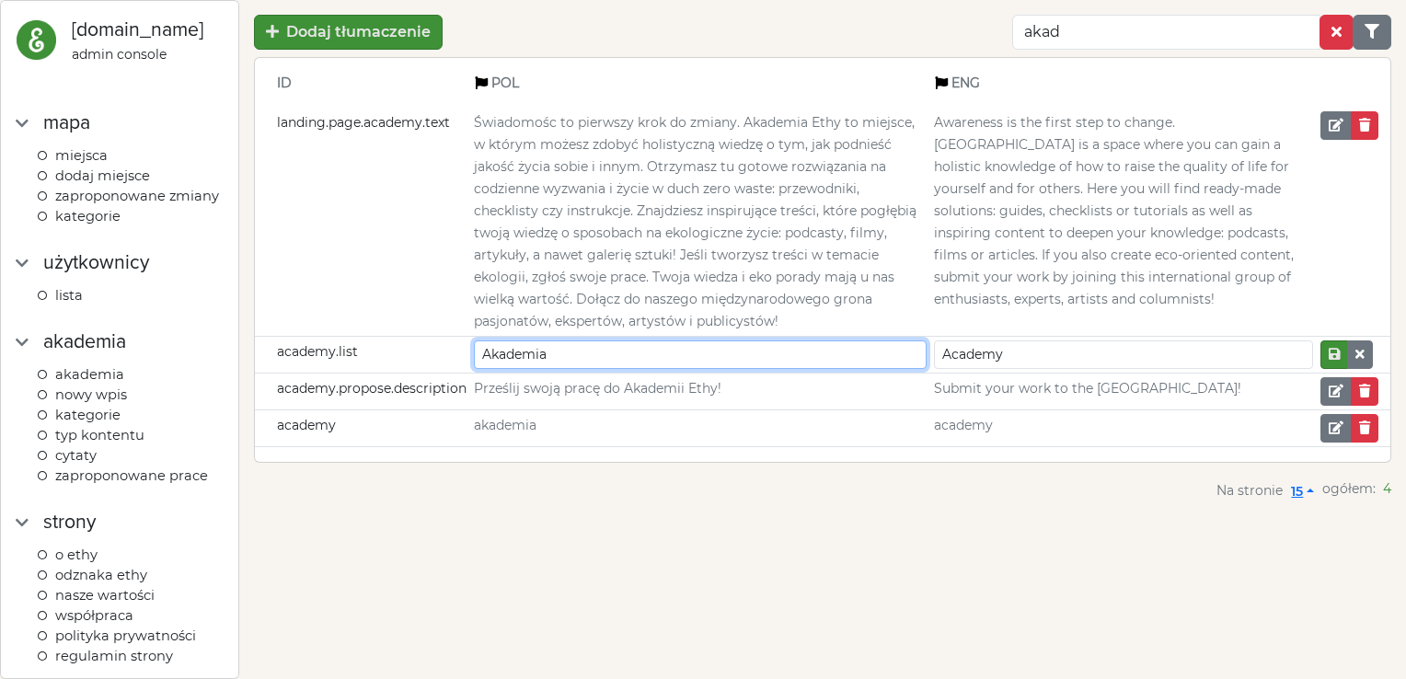
drag, startPoint x: 557, startPoint y: 336, endPoint x: 449, endPoint y: 326, distance: 108.1
click at [449, 337] on tr "academy.list Akademia Academy" at bounding box center [823, 355] width 1136 height 37
type input "BLOG"
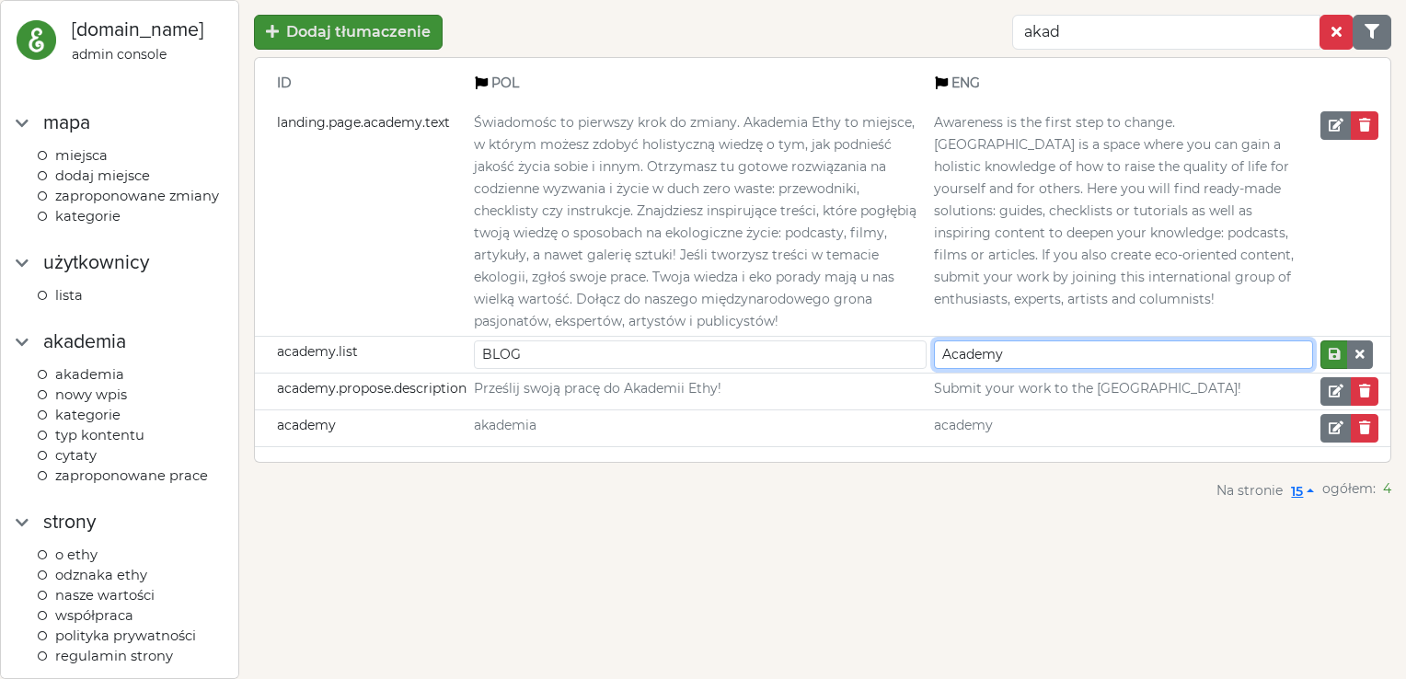
click at [884, 340] on input "Academy" at bounding box center [1123, 354] width 379 height 29
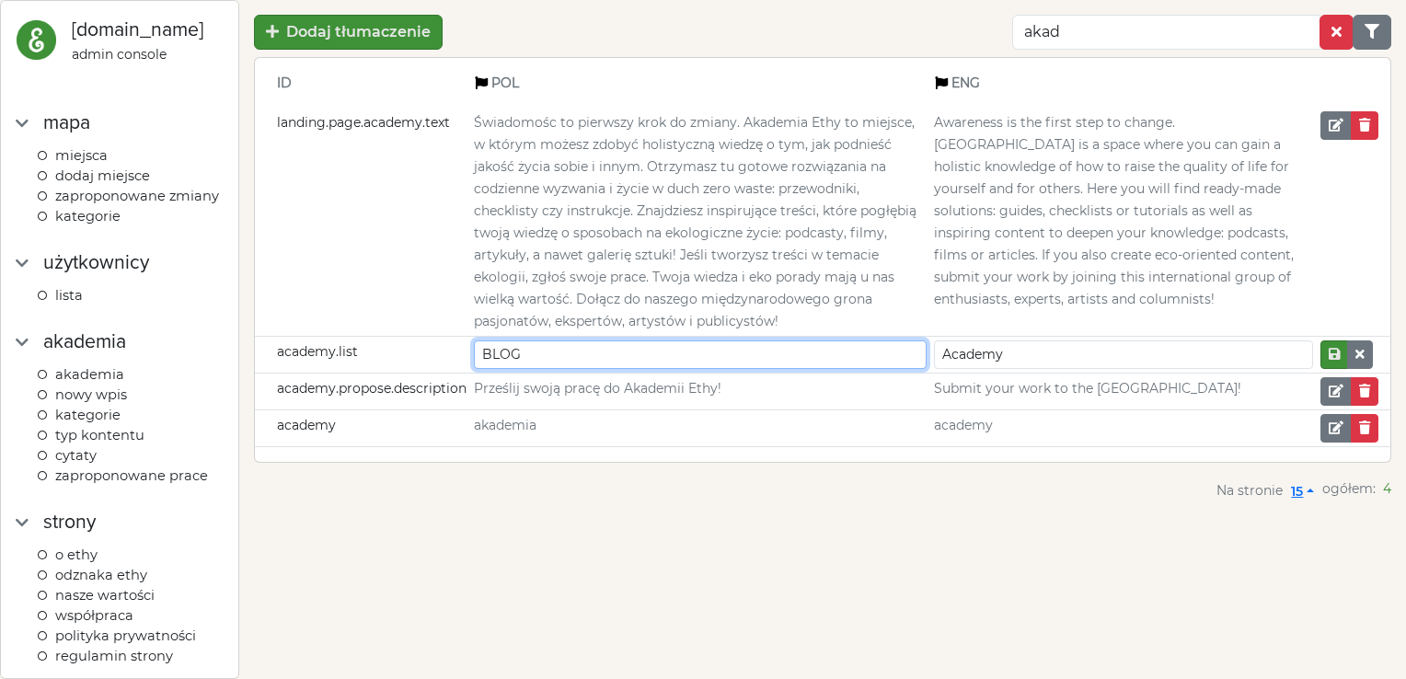
drag, startPoint x: 590, startPoint y: 326, endPoint x: 381, endPoint y: 297, distance: 210.8
click at [381, 297] on tbody "landing.page.academy.text Świadomośc to pierwszy krok do zmiany. Akademia Ethy …" at bounding box center [823, 278] width 1136 height 340
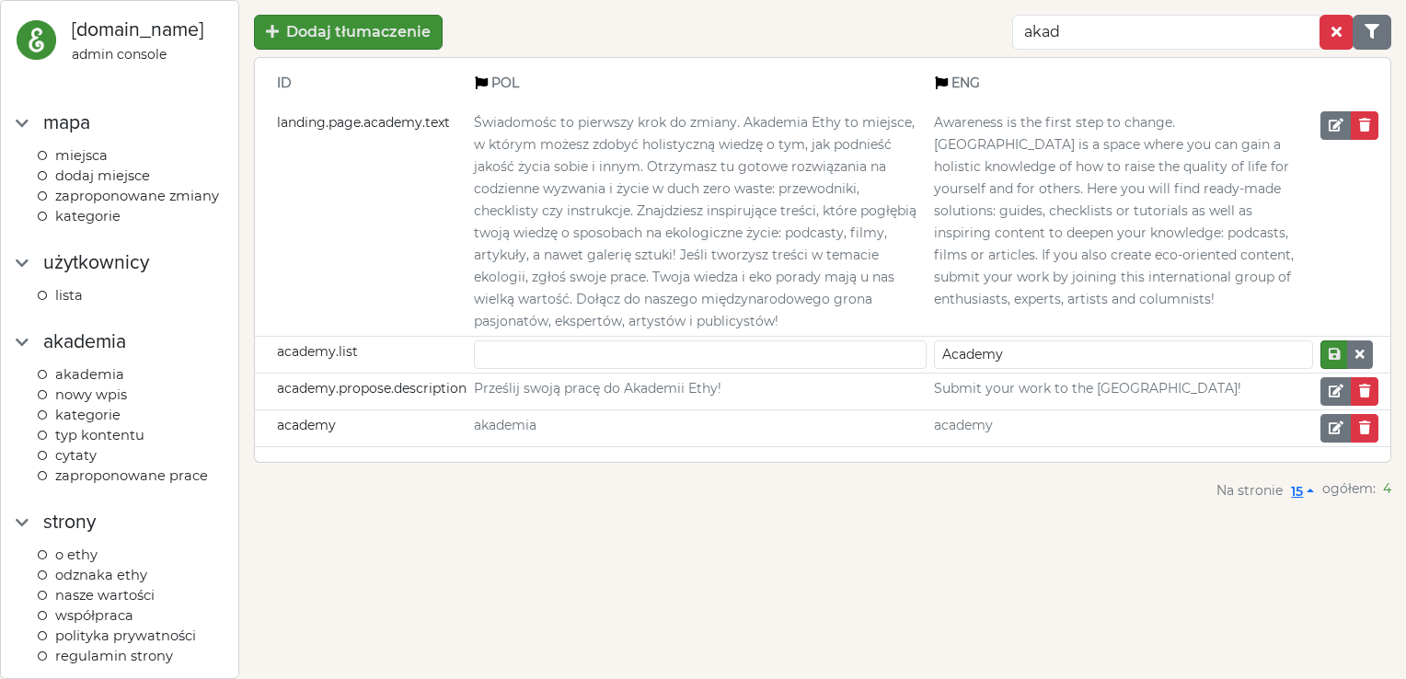
click at [749, 530] on div "Dodaj tłumaczenie akad ID POL ENG landing.page.academy.text Świadomośc to pierw…" at bounding box center [822, 339] width 1167 height 679
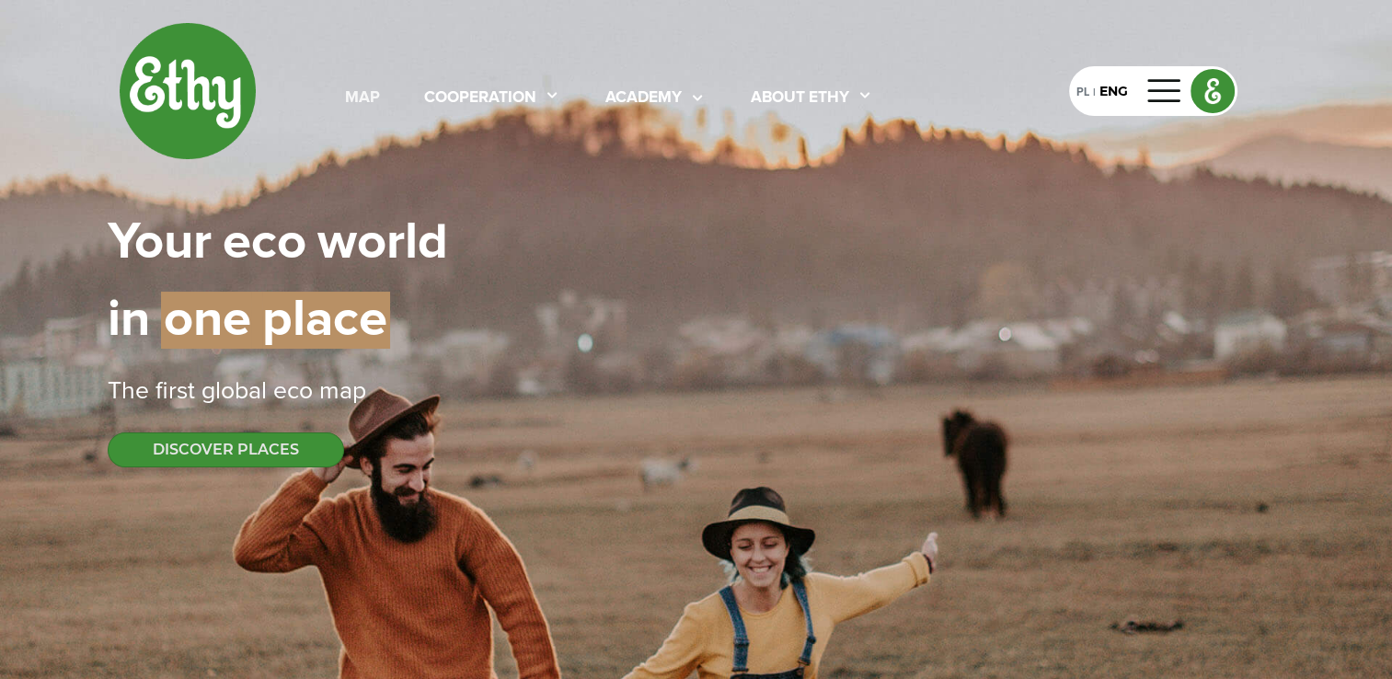
click at [356, 99] on div "map" at bounding box center [362, 98] width 35 height 24
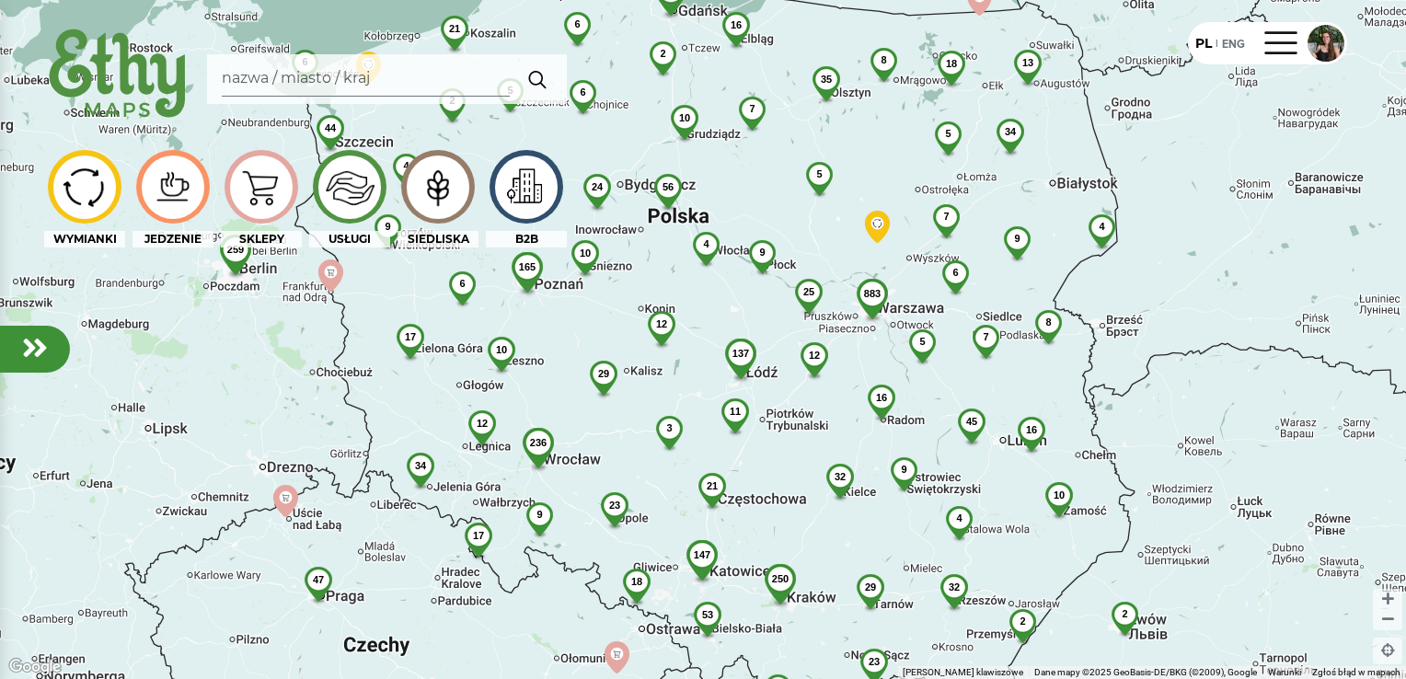
click at [443, 200] on img at bounding box center [438, 186] width 62 height 59
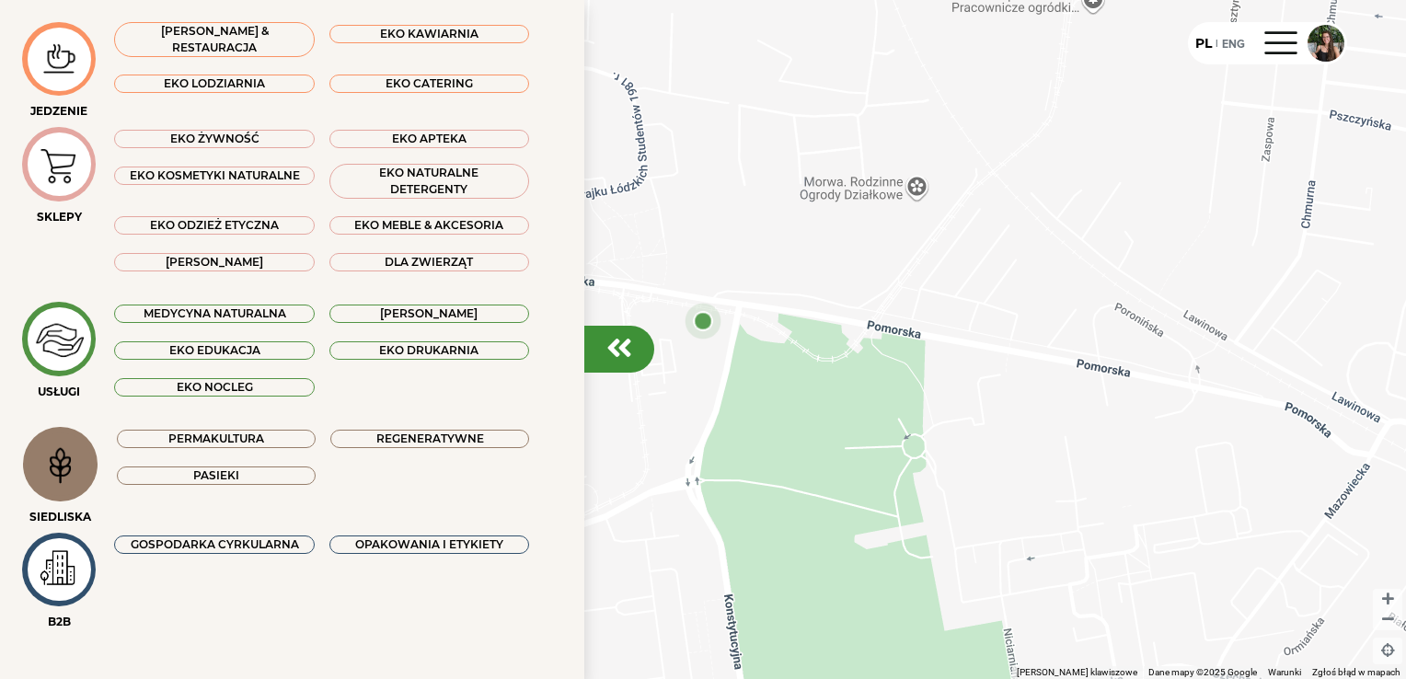
scroll to position [271, 0]
